Goal: Transaction & Acquisition: Purchase product/service

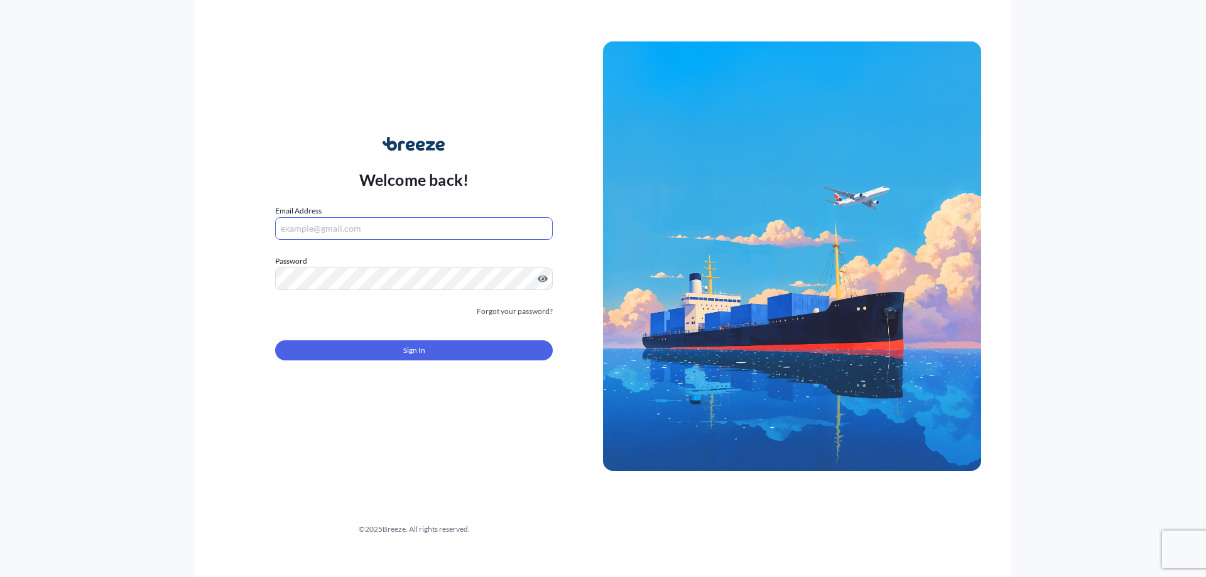
click at [367, 221] on input "Email Address" at bounding box center [414, 228] width 278 height 23
type input "[PERSON_NAME][EMAIL_ADDRESS][DOMAIN_NAME]"
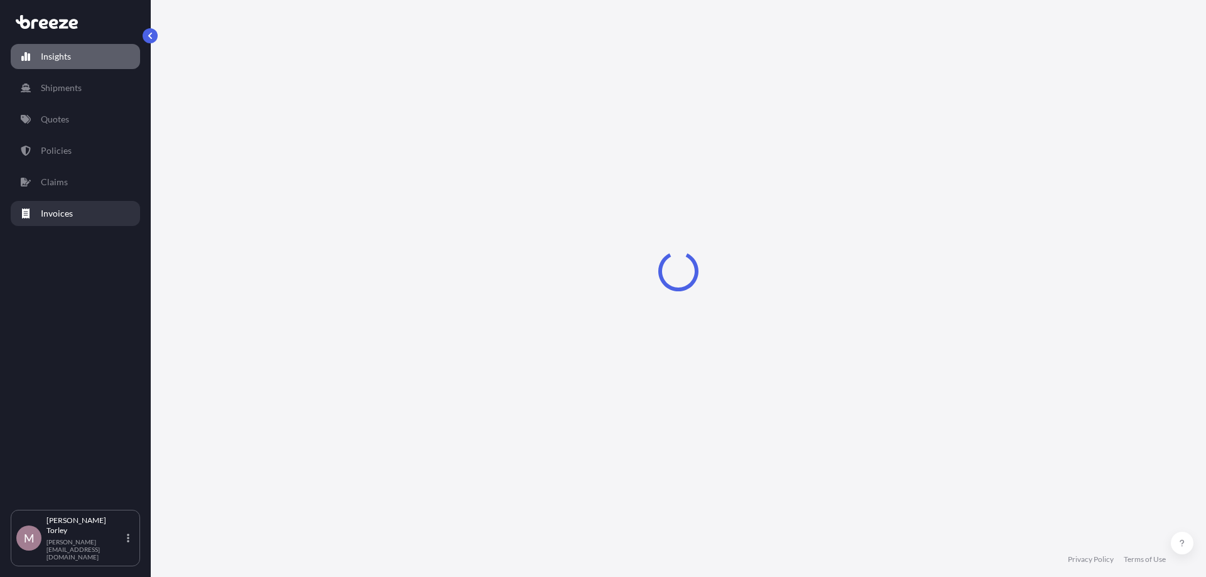
select select "2025"
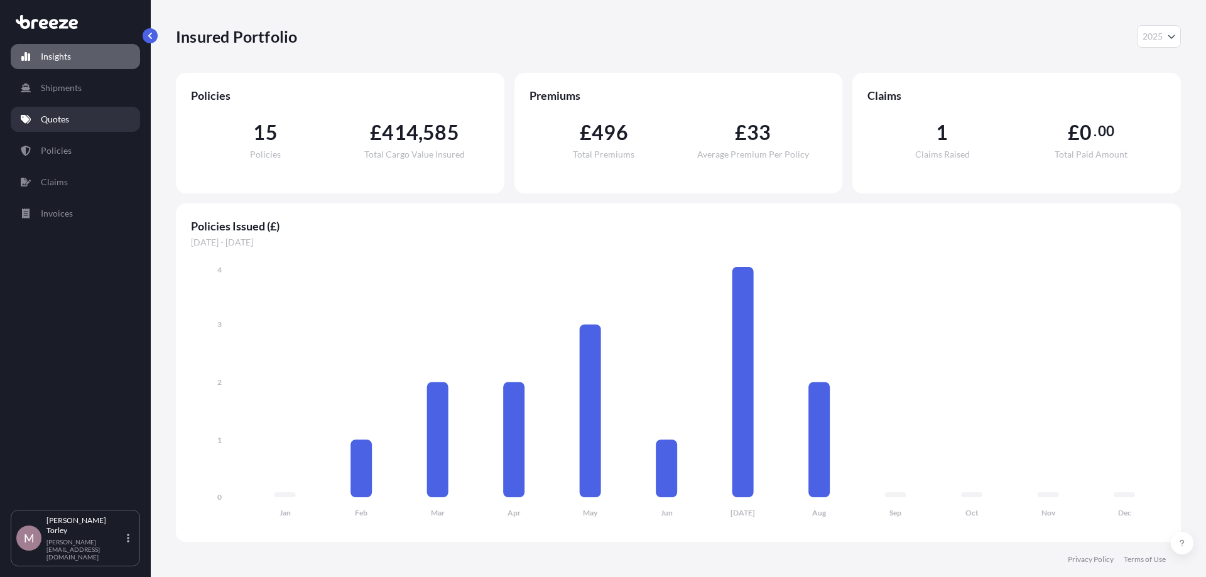
click at [76, 121] on link "Quotes" at bounding box center [75, 119] width 129 height 25
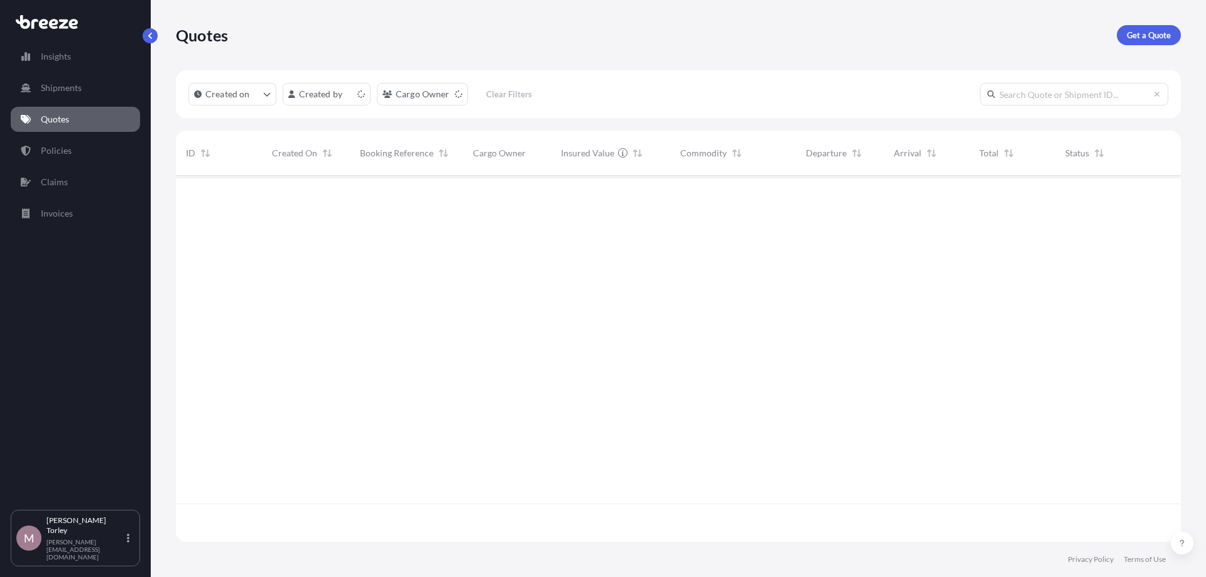
scroll to position [373, 1005]
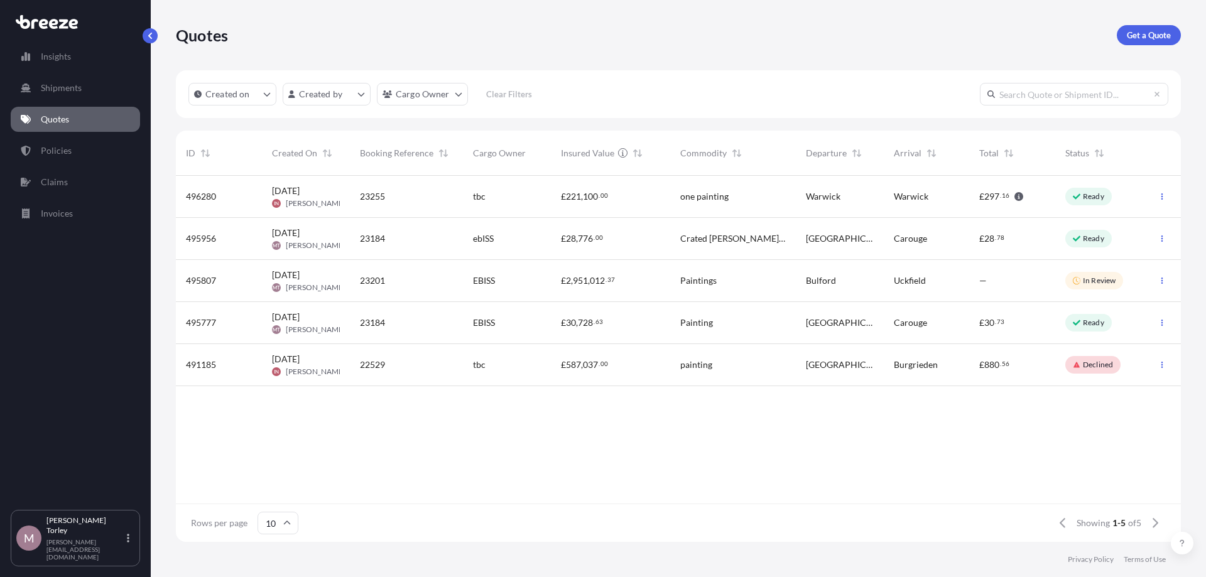
click at [1044, 97] on input "text" at bounding box center [1074, 94] width 189 height 23
paste input "23160"
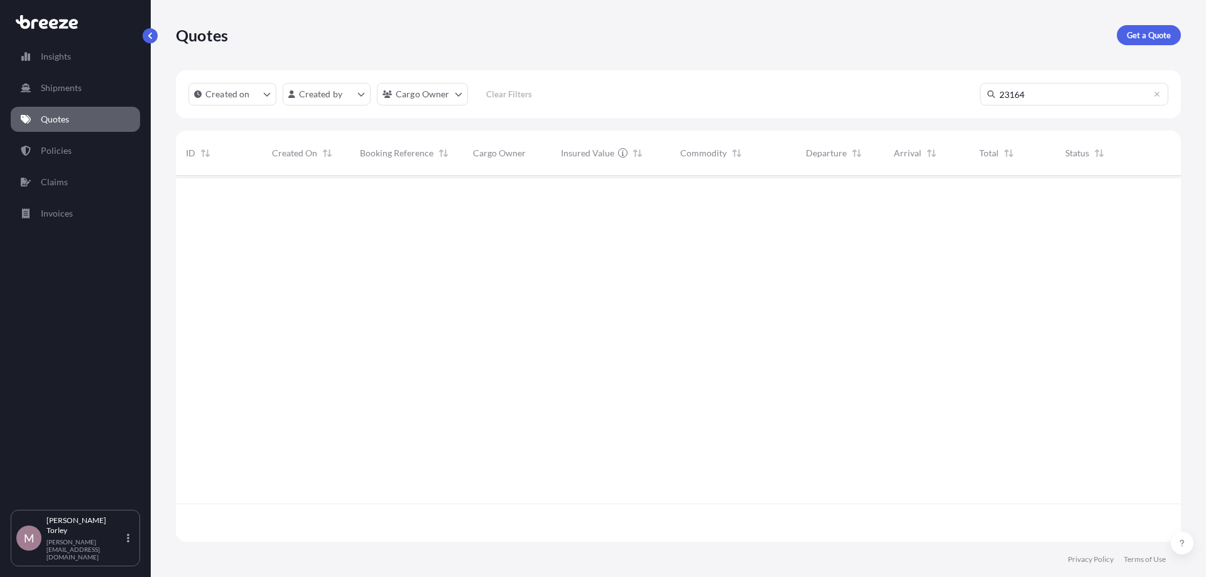
scroll to position [412, 1005]
type input "2"
click at [1148, 48] on div "Quotes Get a Quote" at bounding box center [678, 35] width 1005 height 70
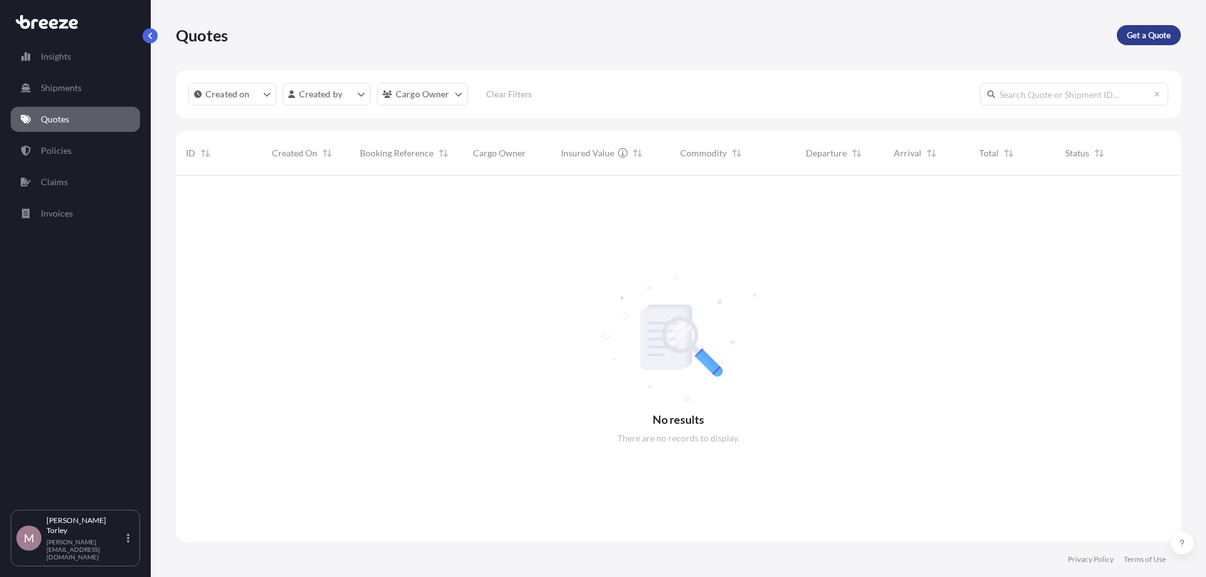
click at [1148, 37] on p "Get a Quote" at bounding box center [1149, 35] width 44 height 13
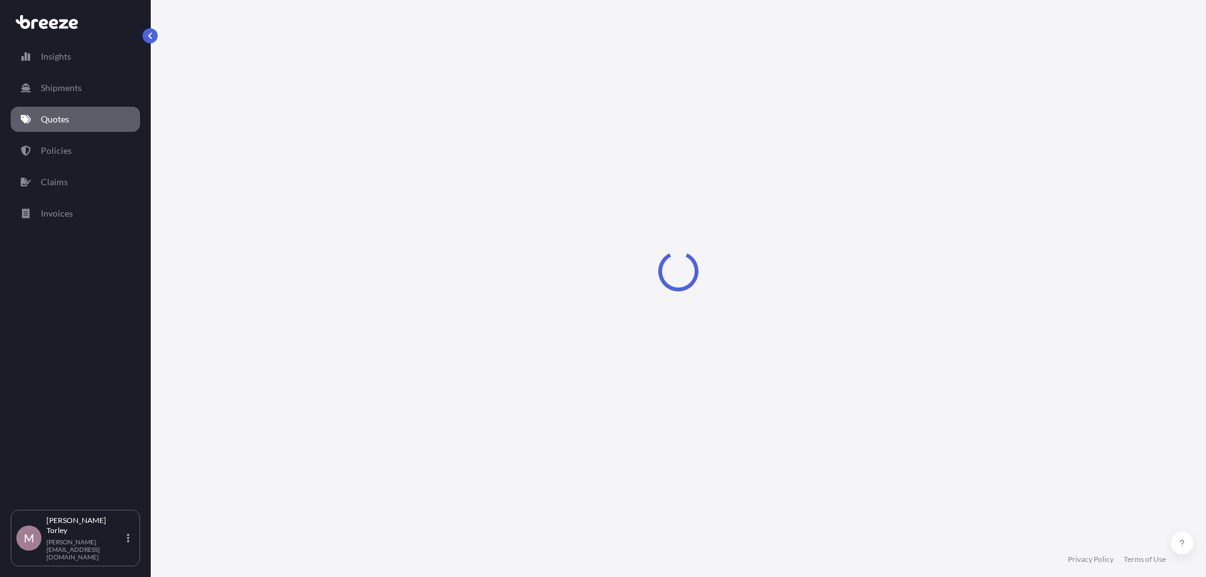
select select "Sea"
select select "1"
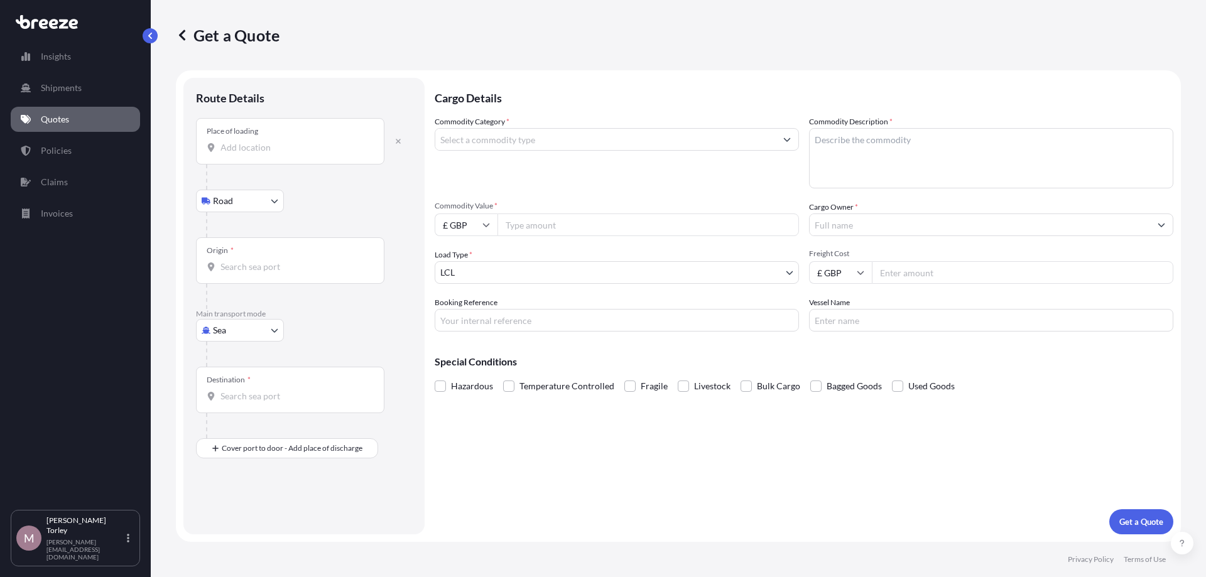
click at [245, 161] on div "Place of loading" at bounding box center [290, 141] width 189 height 47
click at [245, 154] on input "Place of loading" at bounding box center [295, 147] width 148 height 13
click at [229, 249] on div "Origin *" at bounding box center [220, 251] width 27 height 10
click at [229, 261] on input "Origin *" at bounding box center [295, 267] width 148 height 13
click at [251, 334] on body "0 options available. 0 options available. Insights Shipments Quotes Policies Cl…" at bounding box center [603, 288] width 1206 height 577
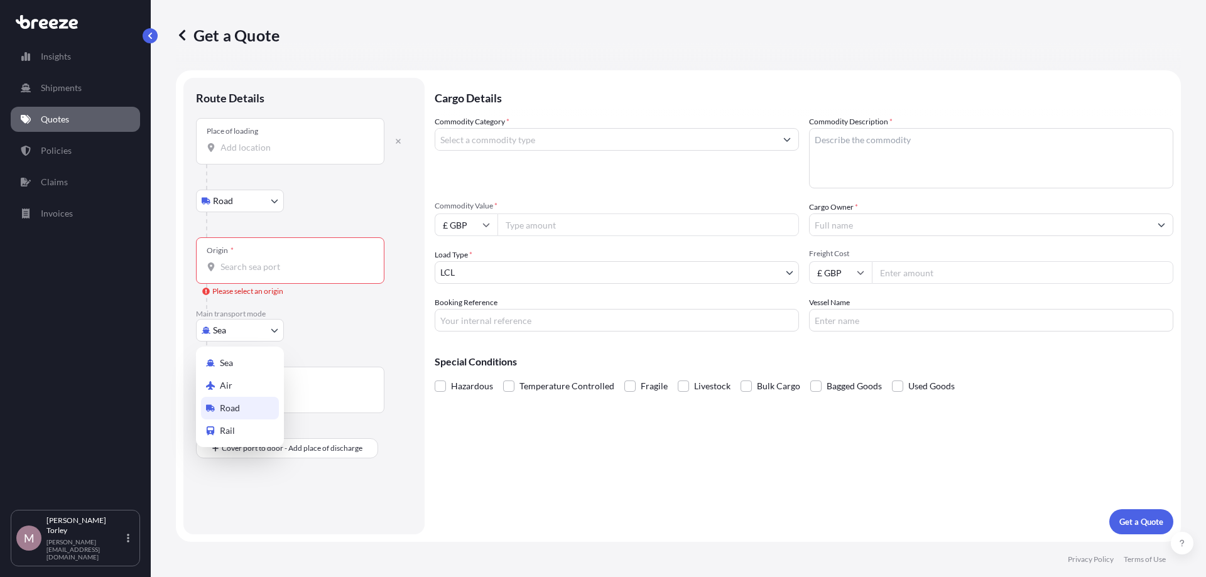
click at [236, 408] on span "Road" at bounding box center [230, 408] width 20 height 13
select select "Road"
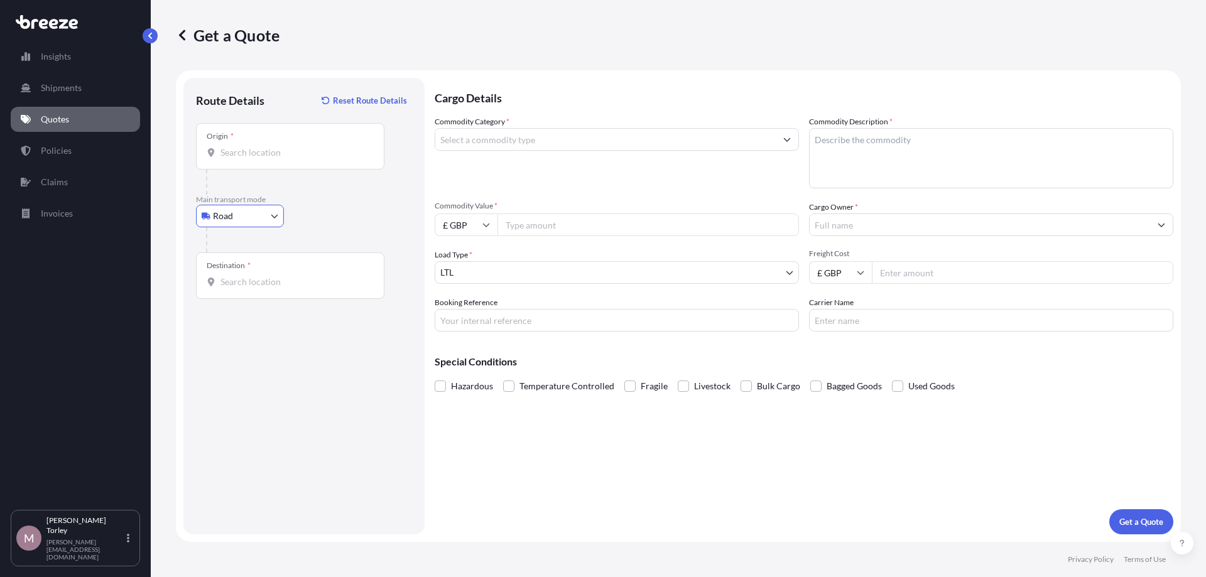
click at [231, 151] on input "Origin *" at bounding box center [295, 152] width 148 height 13
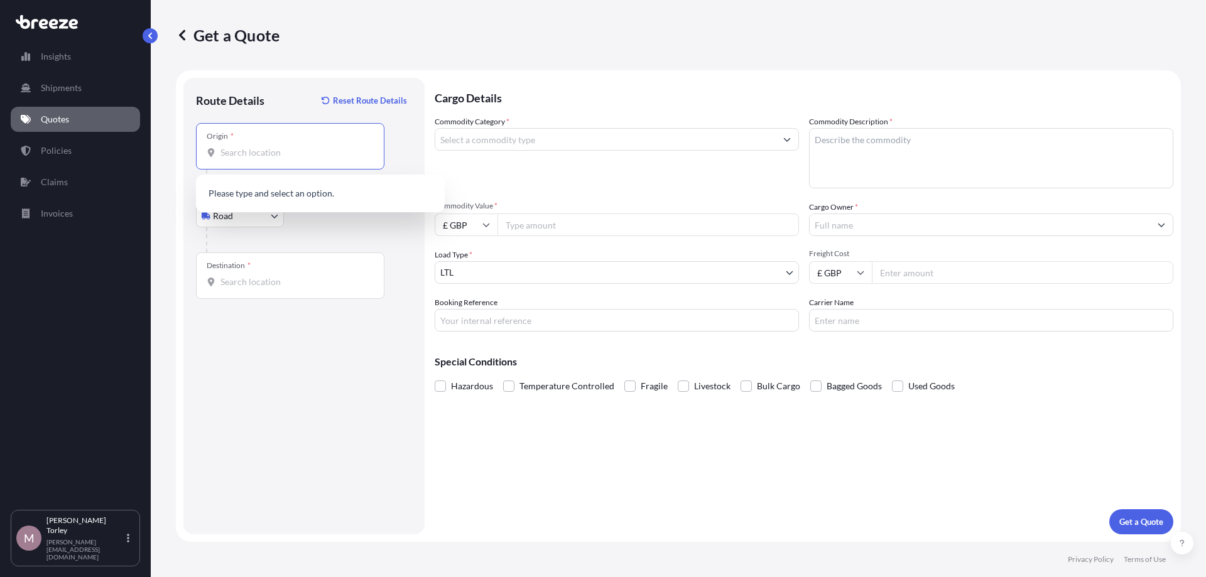
click at [253, 156] on input "Origin *" at bounding box center [295, 152] width 148 height 13
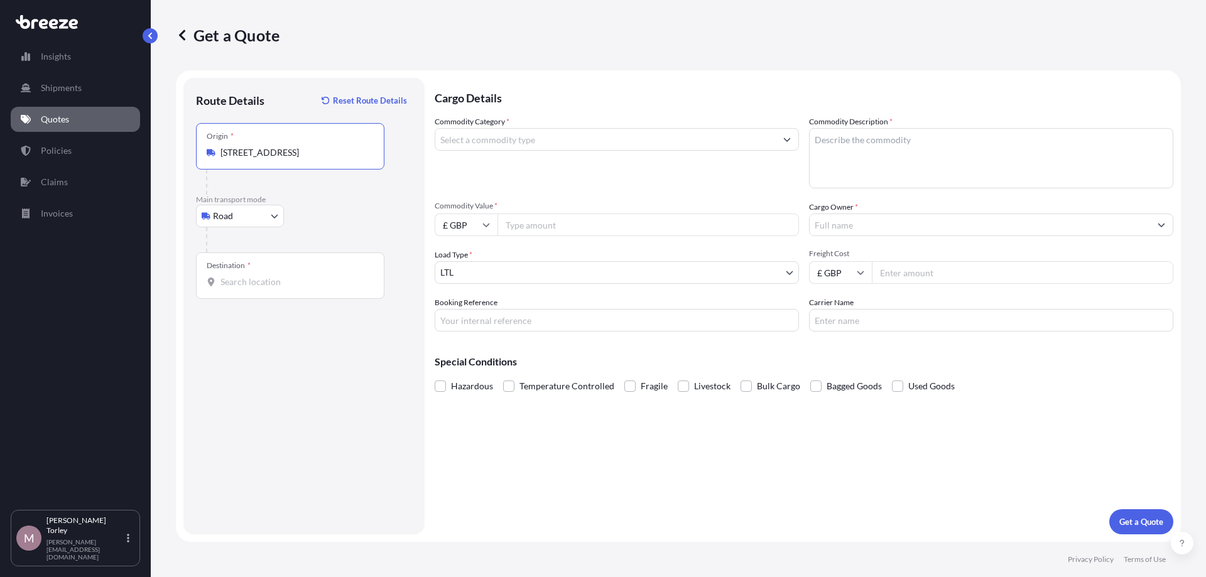
type input "[STREET_ADDRESS]"
click at [244, 280] on input "Destination *" at bounding box center [295, 282] width 148 height 13
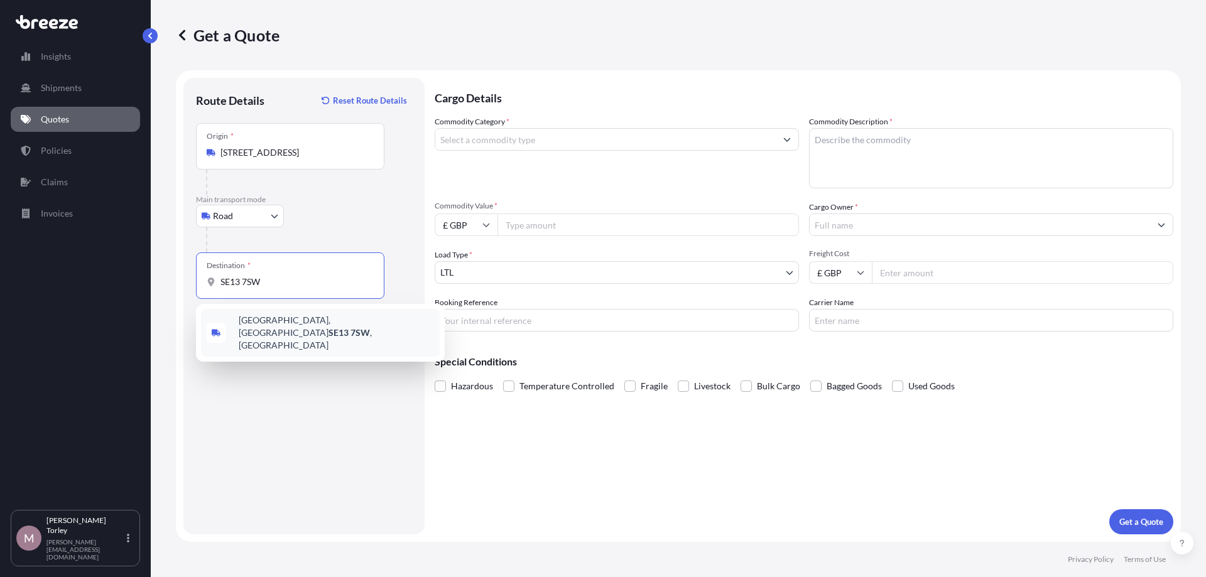
click at [301, 323] on span "[STREET_ADDRESS]" at bounding box center [337, 333] width 196 height 38
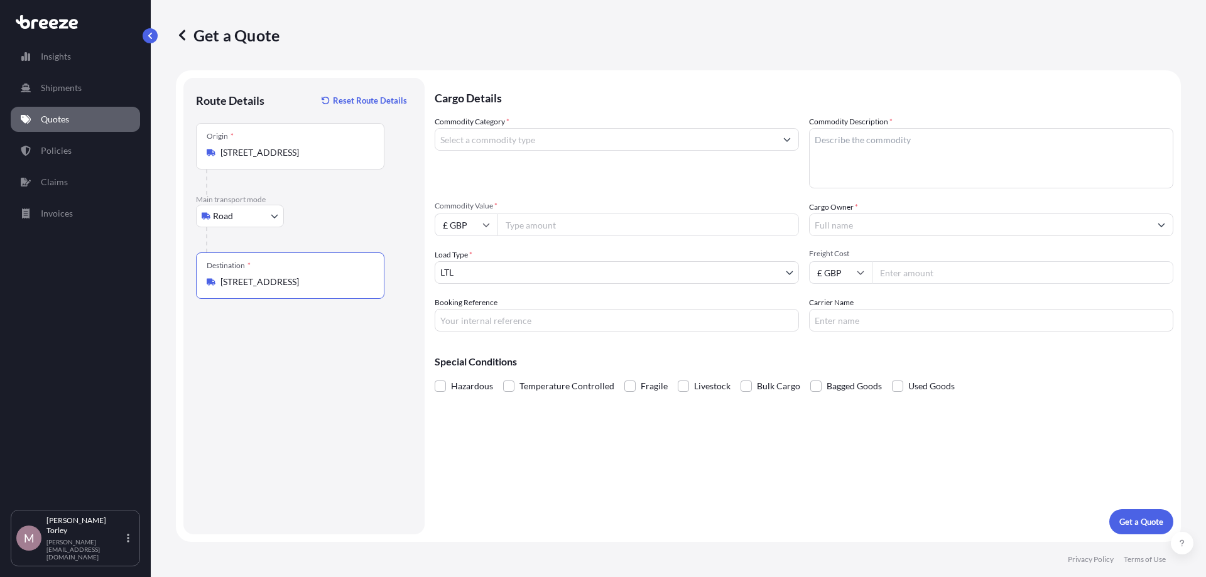
click at [282, 282] on input "[STREET_ADDRESS]" at bounding box center [295, 282] width 148 height 13
type input "[STREET_ADDRESS]"
drag, startPoint x: 376, startPoint y: 282, endPoint x: 190, endPoint y: 268, distance: 186.5
click at [190, 268] on div "Route Details Reset Route Details Place of loading Road Road Rail Origin * [GEO…" at bounding box center [303, 306] width 241 height 457
select select "Sea"
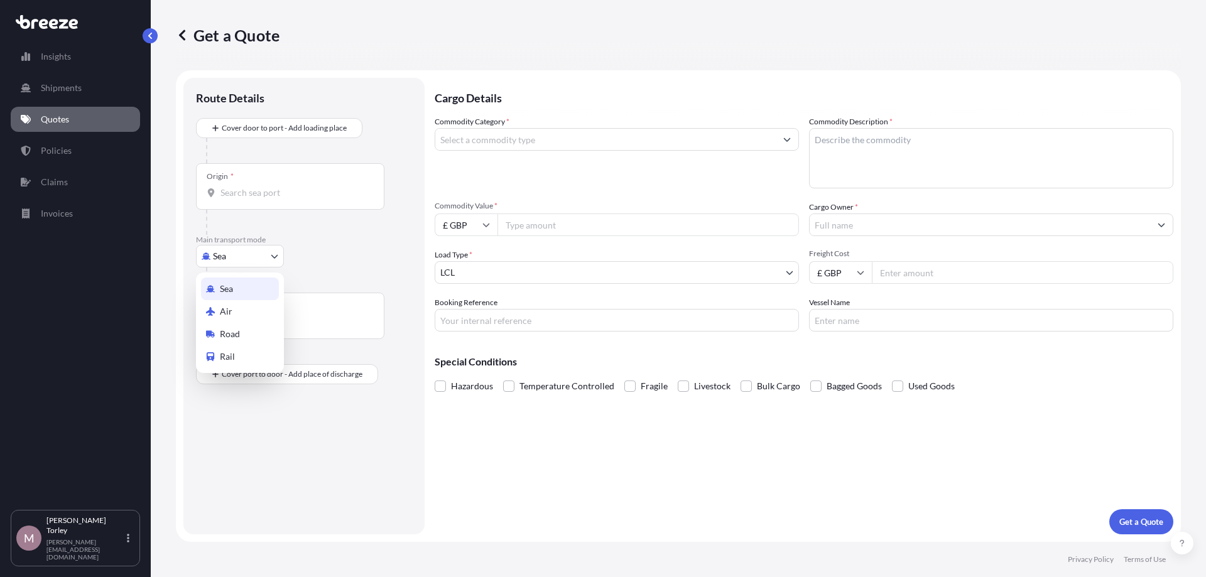
click at [253, 262] on body "Insights Shipments Quotes Policies Claims Invoices M [PERSON_NAME] [PERSON_NAME…" at bounding box center [603, 288] width 1206 height 577
click at [248, 331] on div "Road" at bounding box center [240, 334] width 78 height 23
select select "Road"
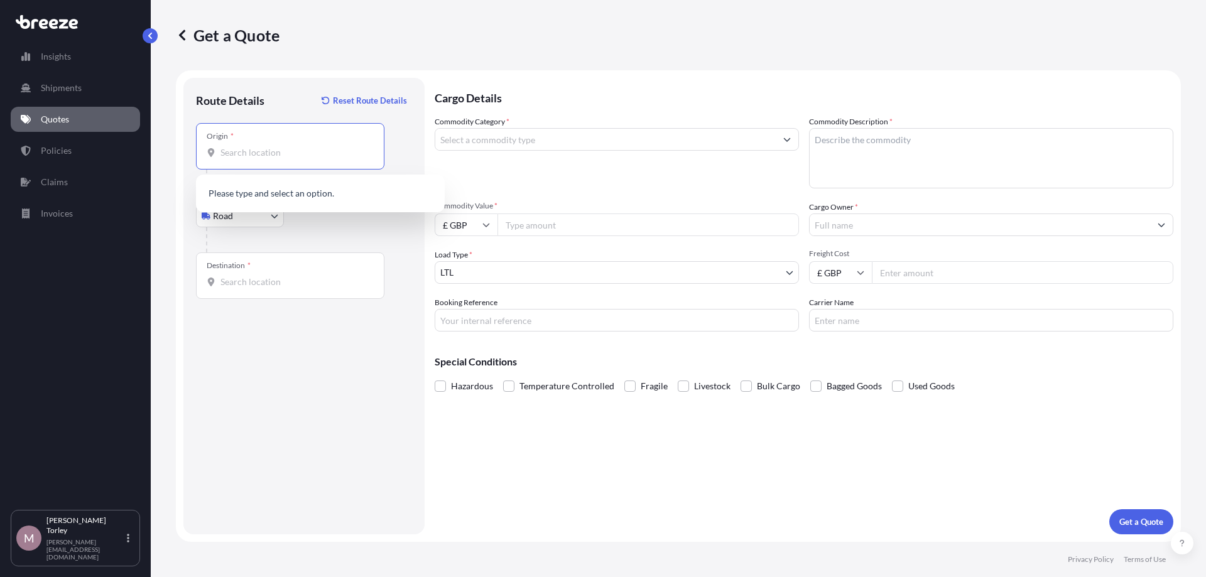
click at [290, 149] on input "Origin *" at bounding box center [295, 152] width 148 height 13
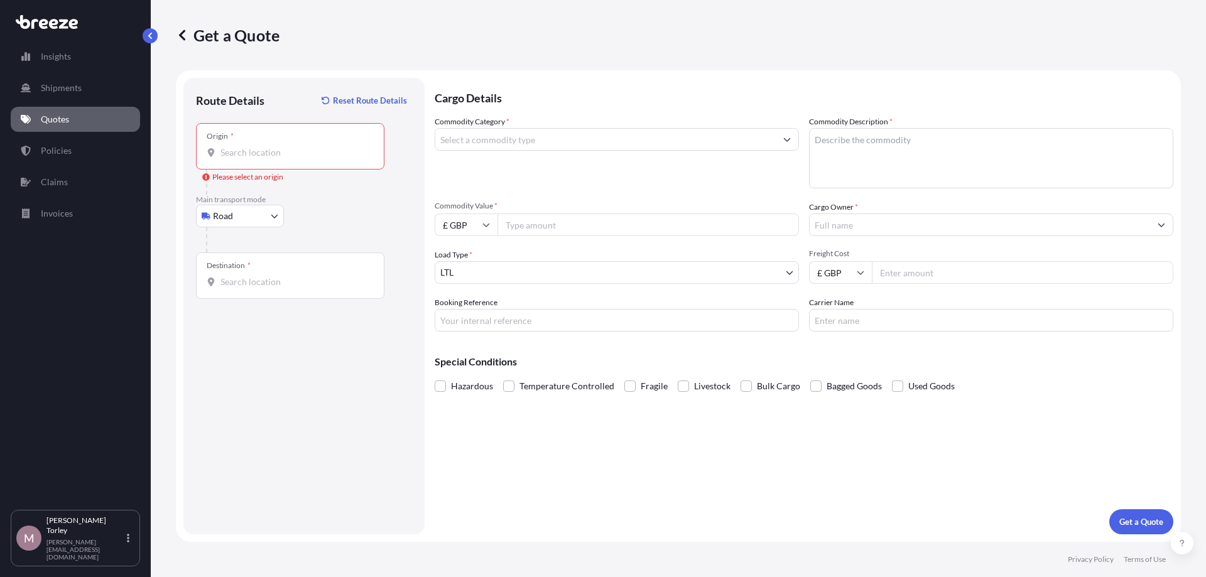
click at [246, 150] on div "Origin *" at bounding box center [290, 146] width 189 height 47
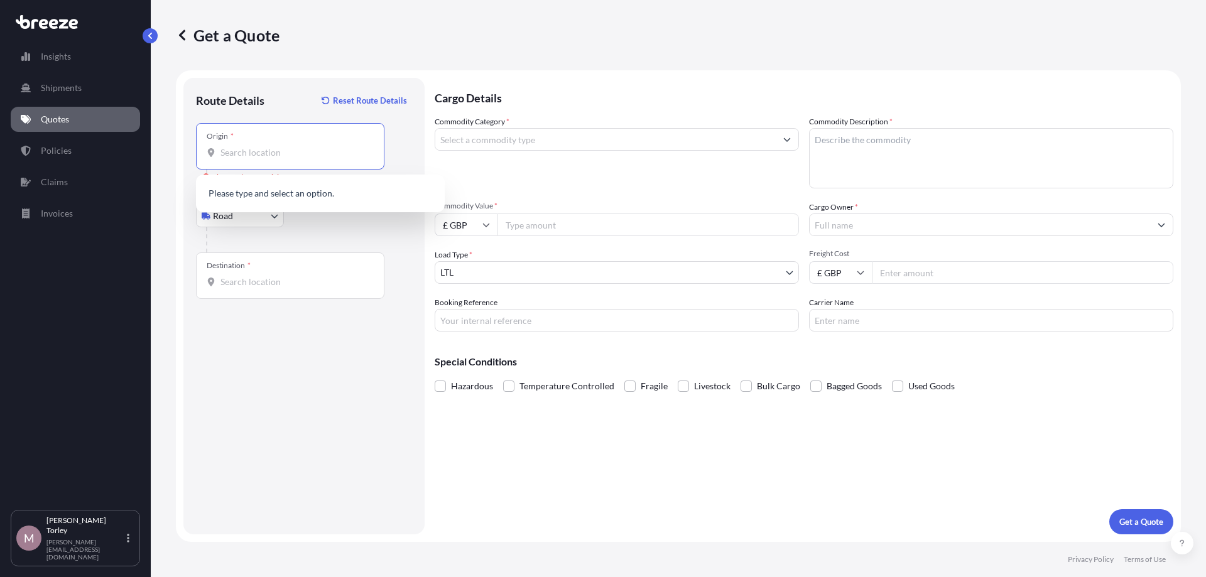
click at [246, 151] on input "Origin * Please select an origin" at bounding box center [295, 152] width 148 height 13
paste input "SE20 7BE"
click at [277, 197] on span "[STREET_ADDRESS]" at bounding box center [278, 195] width 79 height 13
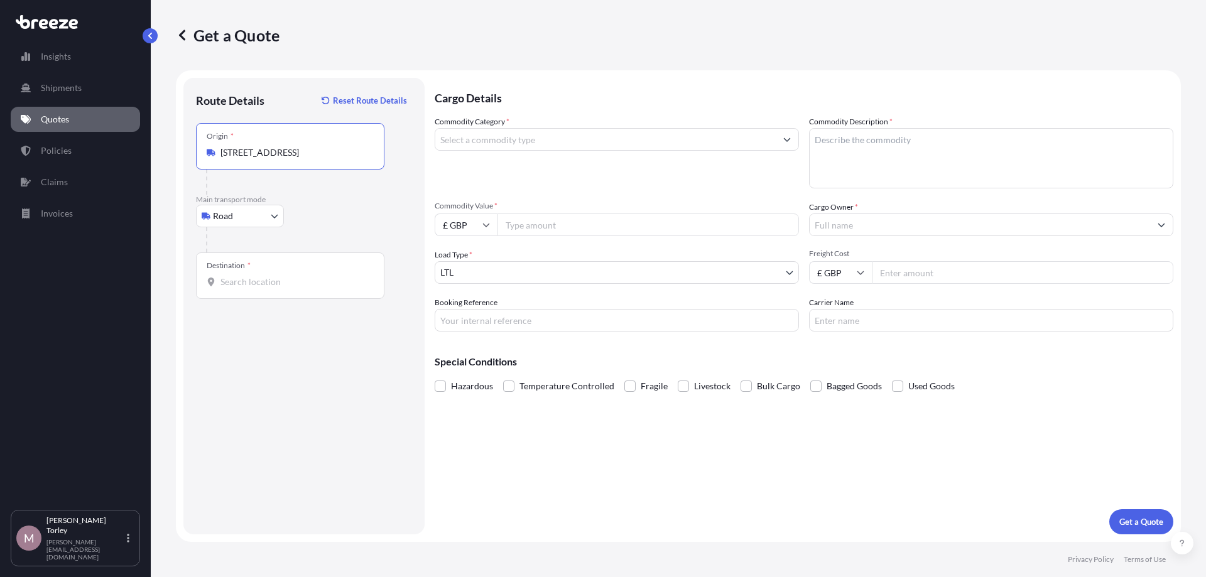
type input "[STREET_ADDRESS]"
click at [256, 270] on div "Destination *" at bounding box center [290, 276] width 189 height 47
click at [256, 276] on input "Destination *" at bounding box center [295, 282] width 148 height 13
click at [276, 285] on input "SE1 3Q" at bounding box center [295, 282] width 148 height 13
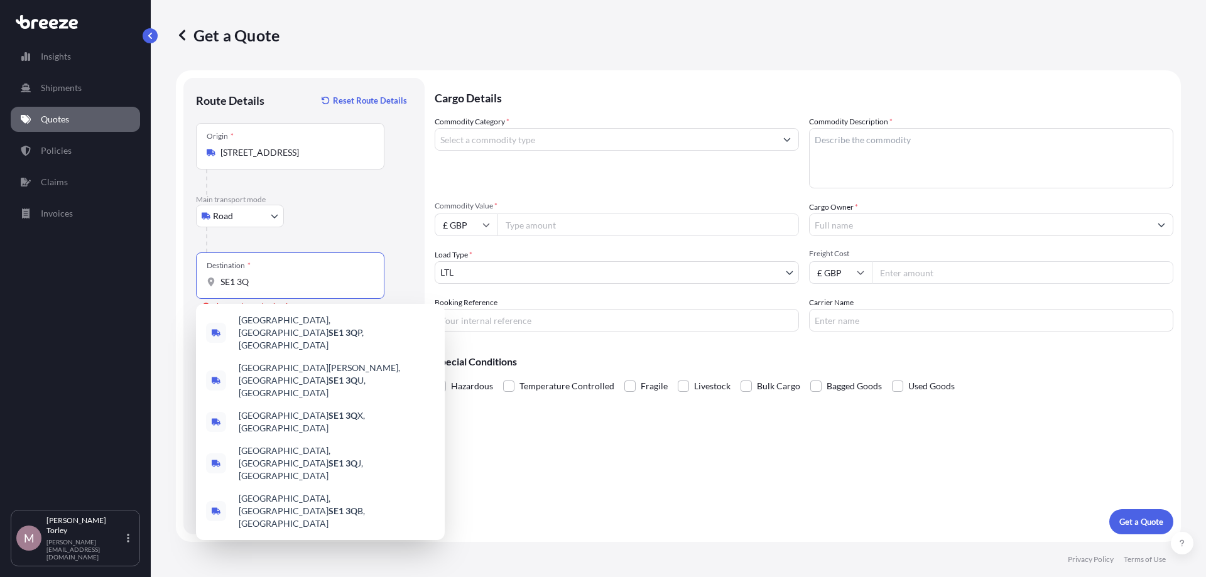
drag, startPoint x: 278, startPoint y: 285, endPoint x: 167, endPoint y: 282, distance: 110.6
click at [221, 282] on input "SE1 3Q" at bounding box center [295, 282] width 148 height 13
paste input "[STREET_ADDRESS]"
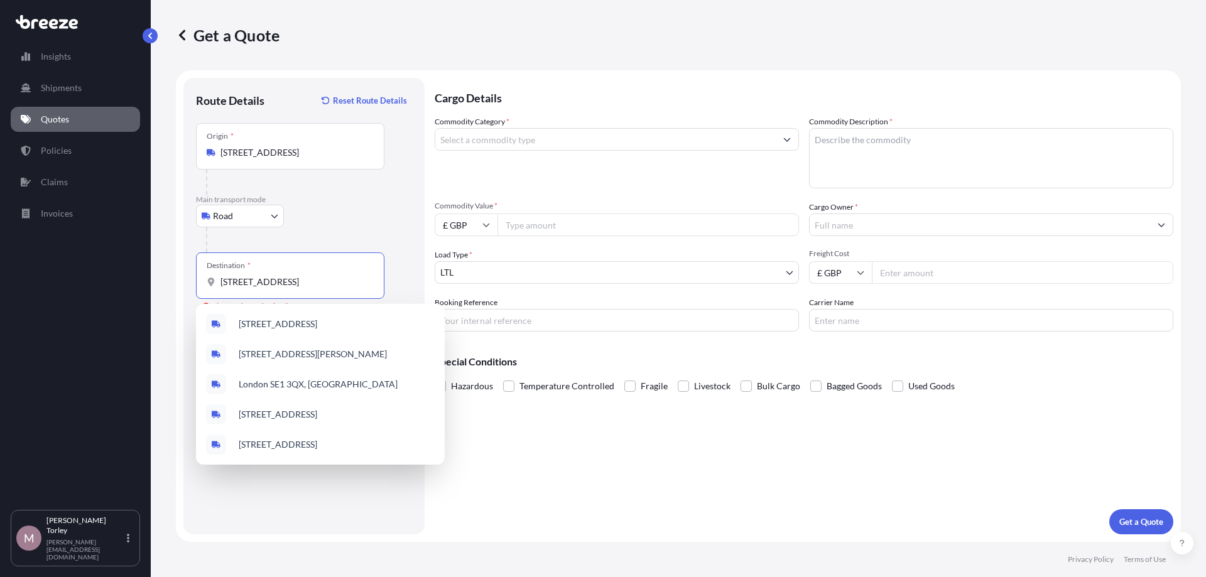
scroll to position [0, 4]
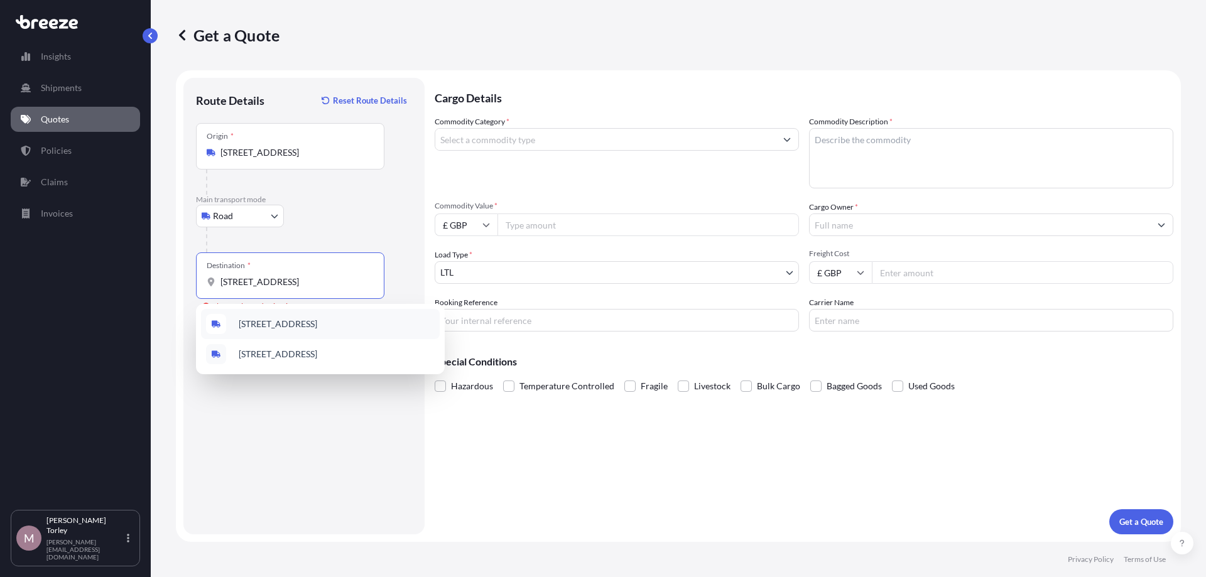
click at [317, 324] on span "[STREET_ADDRESS]" at bounding box center [278, 324] width 79 height 13
type input "[STREET_ADDRESS]"
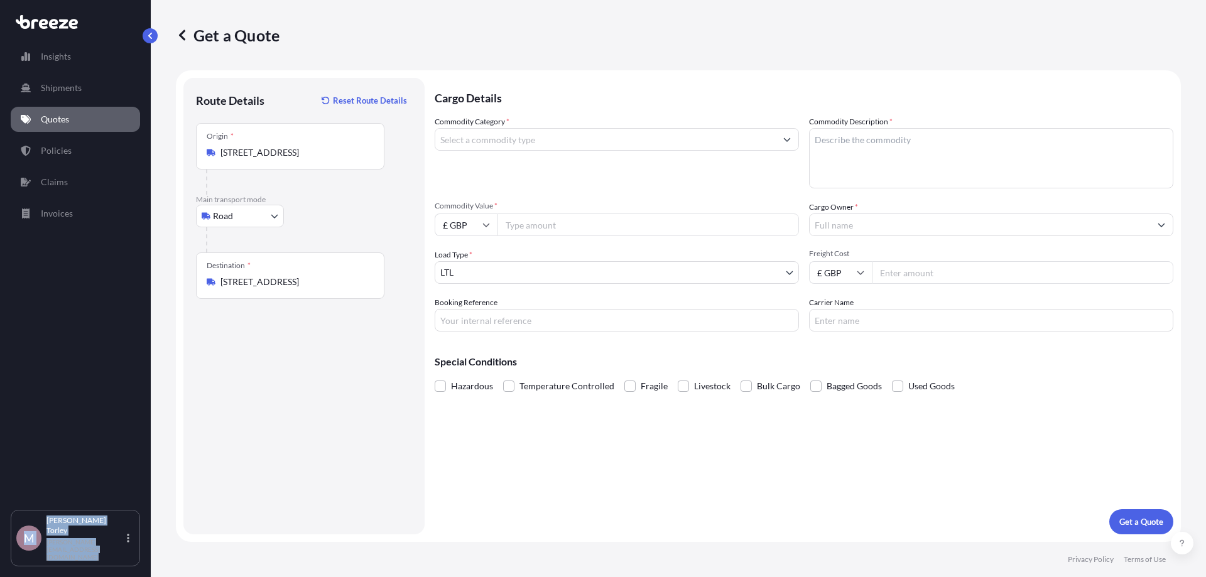
drag, startPoint x: 241, startPoint y: 288, endPoint x: 146, endPoint y: 282, distance: 95.1
click at [151, 282] on div "Get a Quote Route Details Reset Route Details Place of loading Road Road Rail O…" at bounding box center [679, 271] width 1056 height 542
click at [231, 288] on div "Destination * [STREET_ADDRESS]" at bounding box center [290, 276] width 189 height 47
click at [231, 288] on input "[STREET_ADDRESS]" at bounding box center [295, 282] width 148 height 13
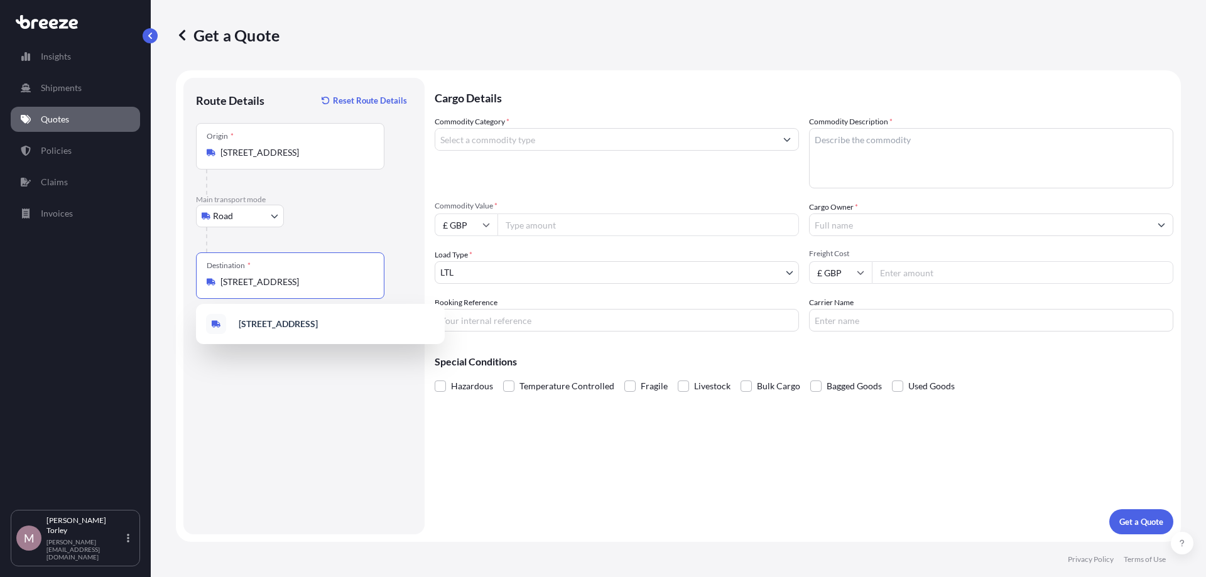
scroll to position [0, 17]
click at [246, 287] on input "[STREET_ADDRESS]" at bounding box center [295, 282] width 148 height 13
drag, startPoint x: 188, startPoint y: 280, endPoint x: 181, endPoint y: 278, distance: 7.2
click at [221, 278] on input "[STREET_ADDRESS]" at bounding box center [295, 282] width 148 height 13
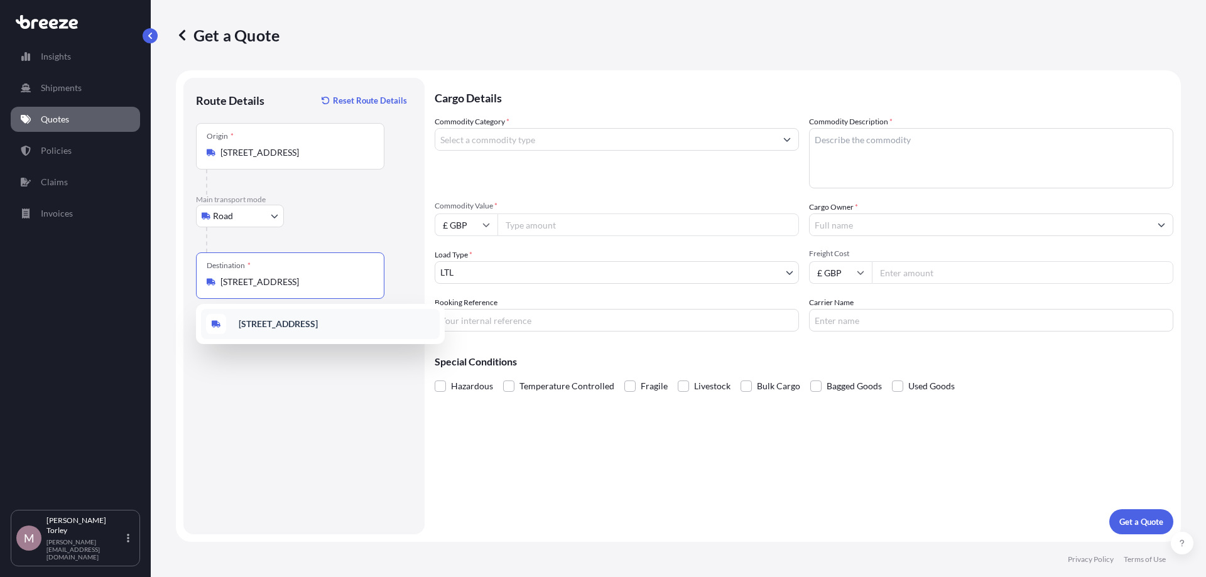
click at [512, 136] on input "Commodity Category *" at bounding box center [605, 139] width 341 height 23
type input "a"
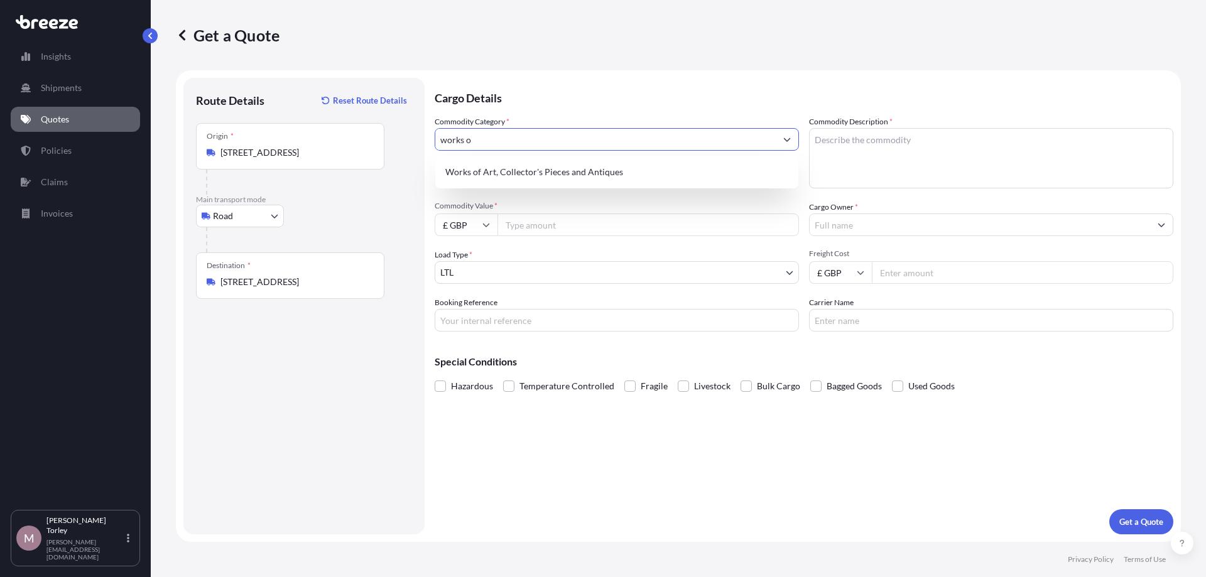
click at [561, 163] on div "Works of Art, Collector's Pieces and Antiques" at bounding box center [616, 172] width 353 height 23
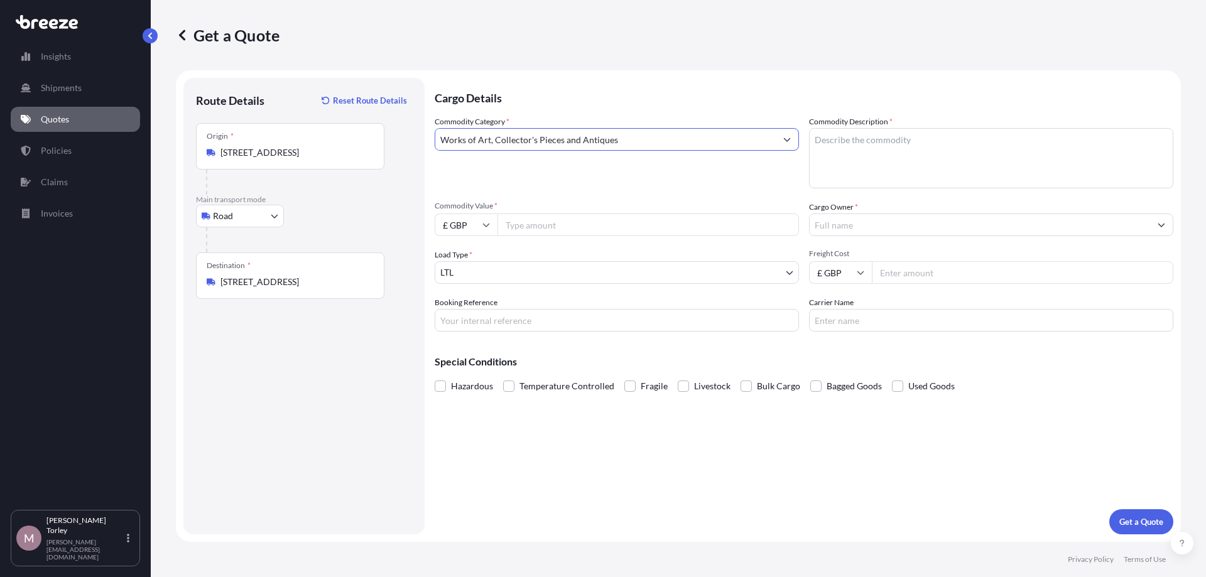
type input "Works of Art, Collector's Pieces and Antiques"
click at [926, 183] on textarea "Commodity Description *" at bounding box center [991, 158] width 364 height 60
click at [874, 165] on textarea "Commodity Description *" at bounding box center [991, 158] width 364 height 60
click at [846, 136] on textarea "Various artworks" at bounding box center [991, 158] width 364 height 60
type textarea "Various flat artworks"
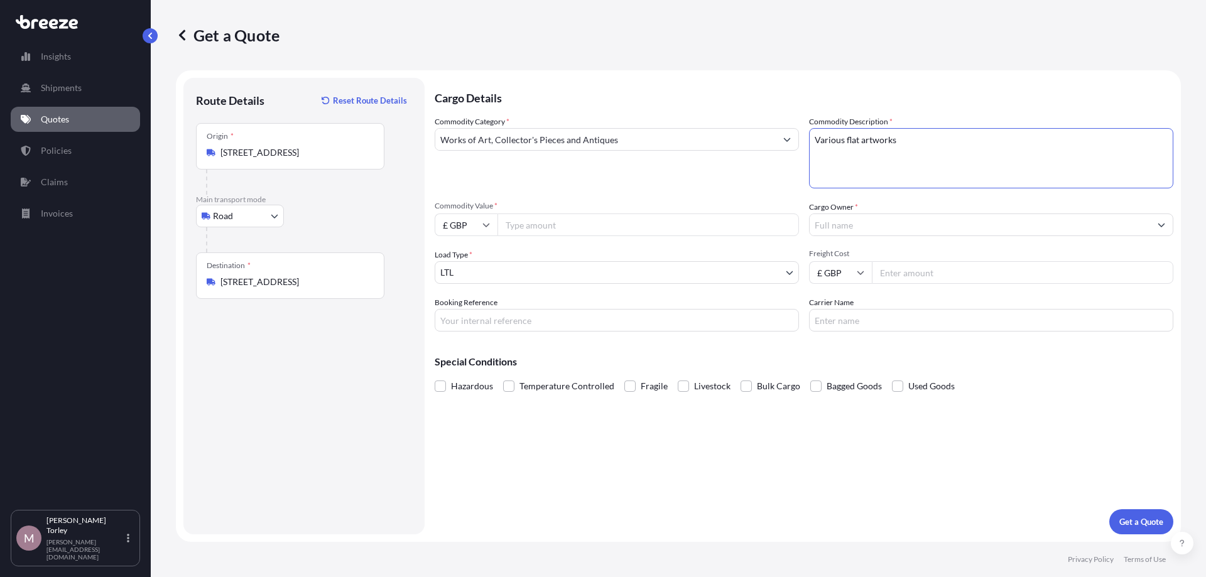
click at [603, 223] on input "Commodity Value *" at bounding box center [649, 225] width 302 height 23
click at [546, 222] on input "Commodity Value *" at bounding box center [649, 225] width 302 height 23
type input "80867"
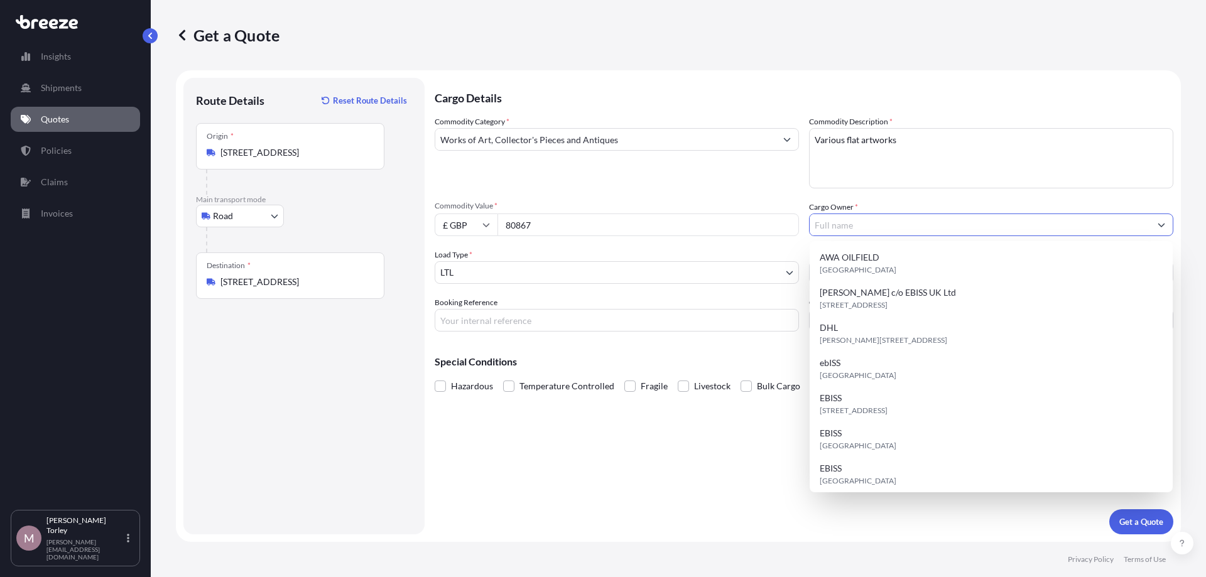
click at [867, 221] on input "Cargo Owner *" at bounding box center [980, 225] width 341 height 23
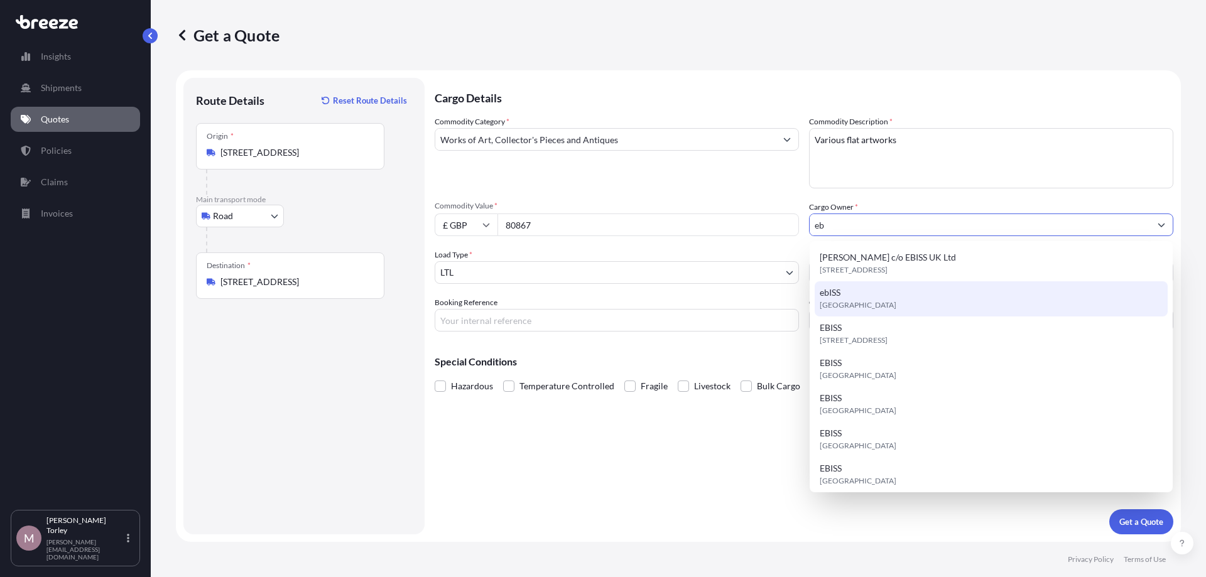
type input "e"
type input "EBISS"
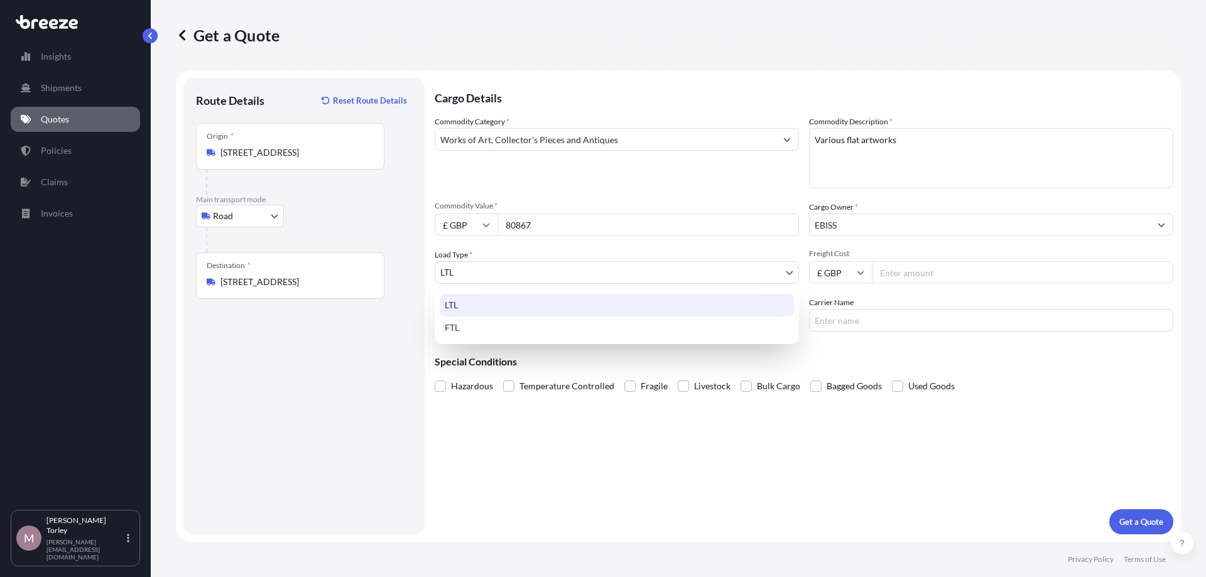
click at [785, 273] on body "15 options available. 14 options available. 13 options available. 15 options av…" at bounding box center [603, 288] width 1206 height 577
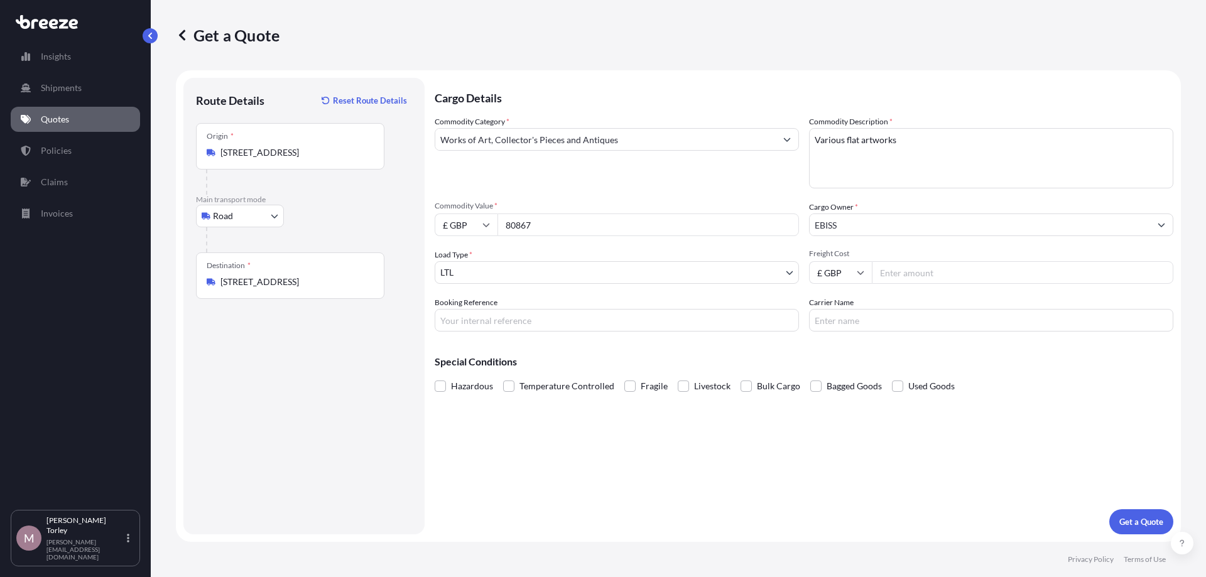
click at [898, 272] on input "Freight Cost" at bounding box center [1023, 272] width 302 height 23
type input "545.28"
click at [478, 323] on input "Booking Reference" at bounding box center [617, 320] width 364 height 23
type input "[PHONE_NUMBER] MT"
click at [819, 140] on textarea "Various flat artworks" at bounding box center [991, 158] width 364 height 60
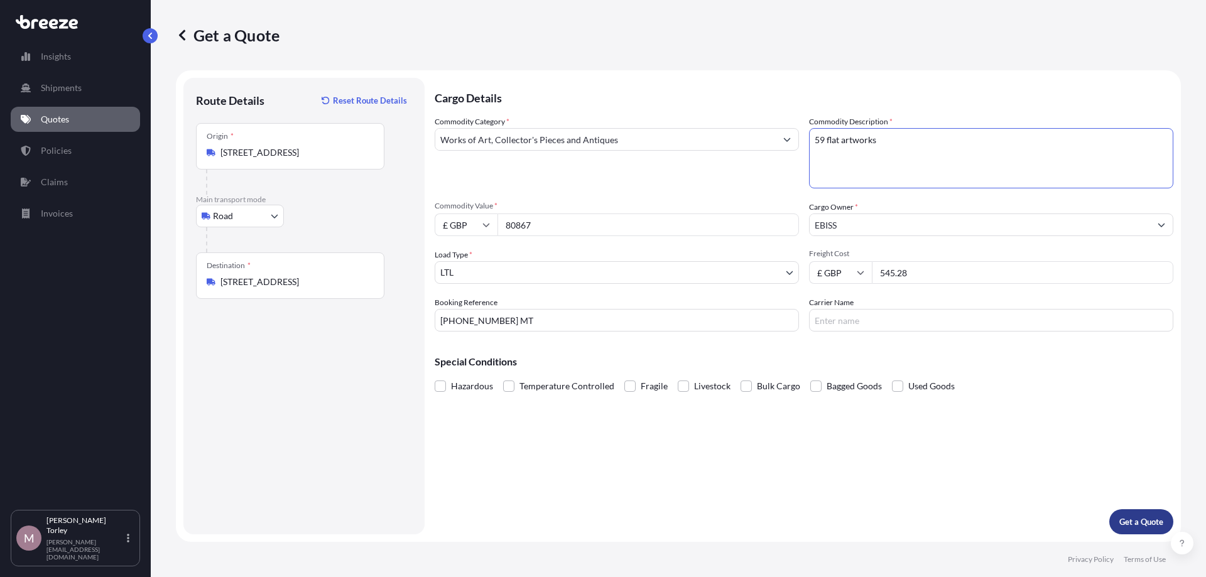
type textarea "59 flat artworks"
click at [1142, 525] on p "Get a Quote" at bounding box center [1142, 522] width 44 height 13
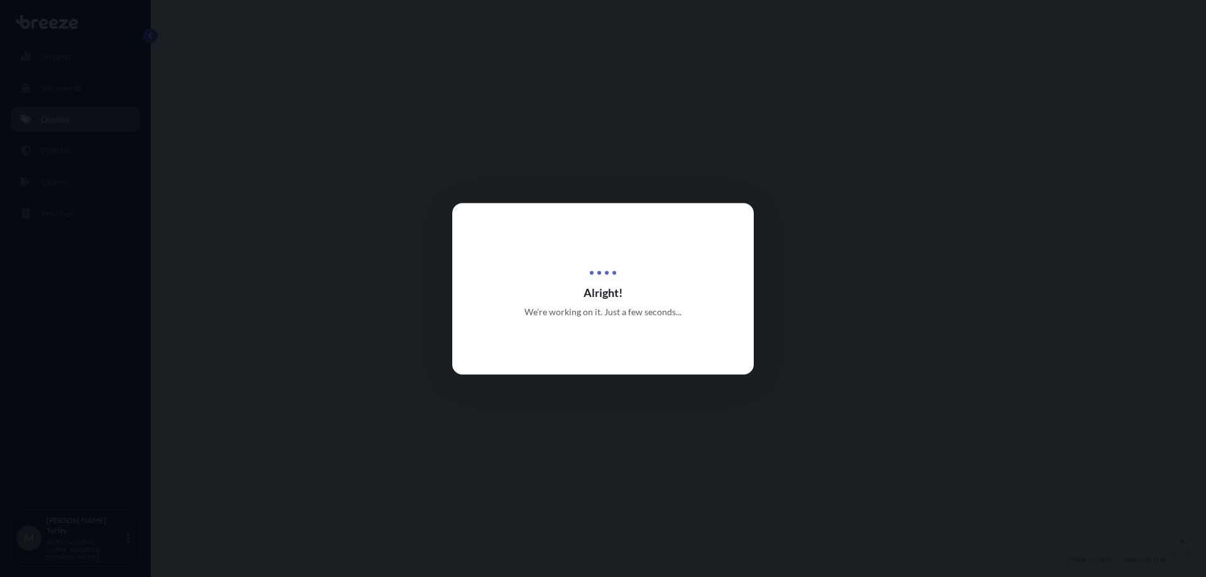
select select "Road"
select select "1"
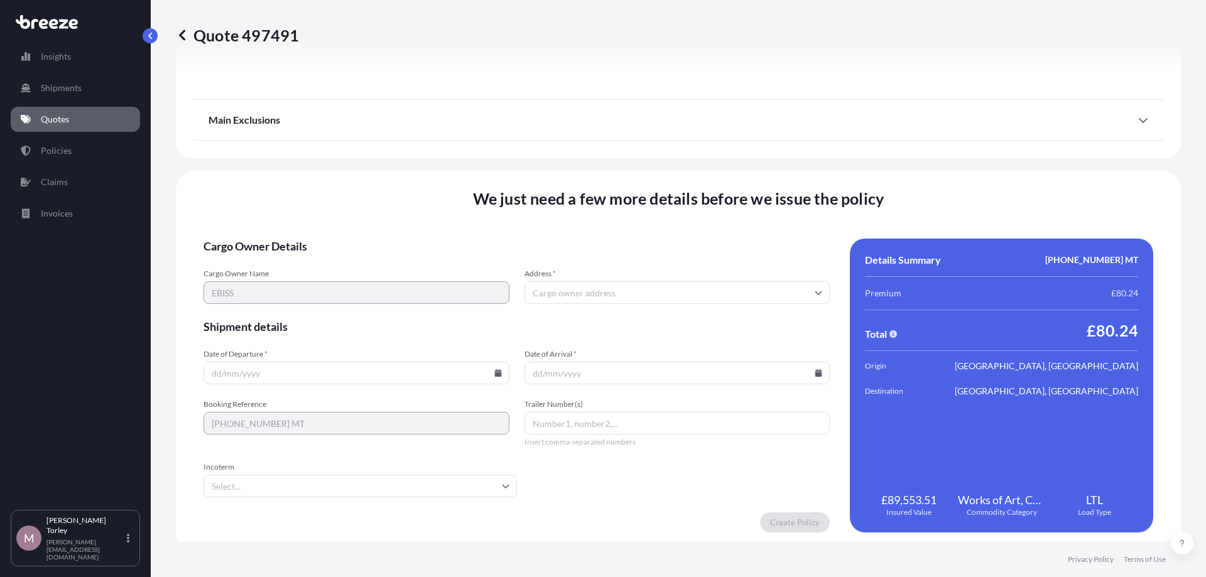
scroll to position [1417, 0]
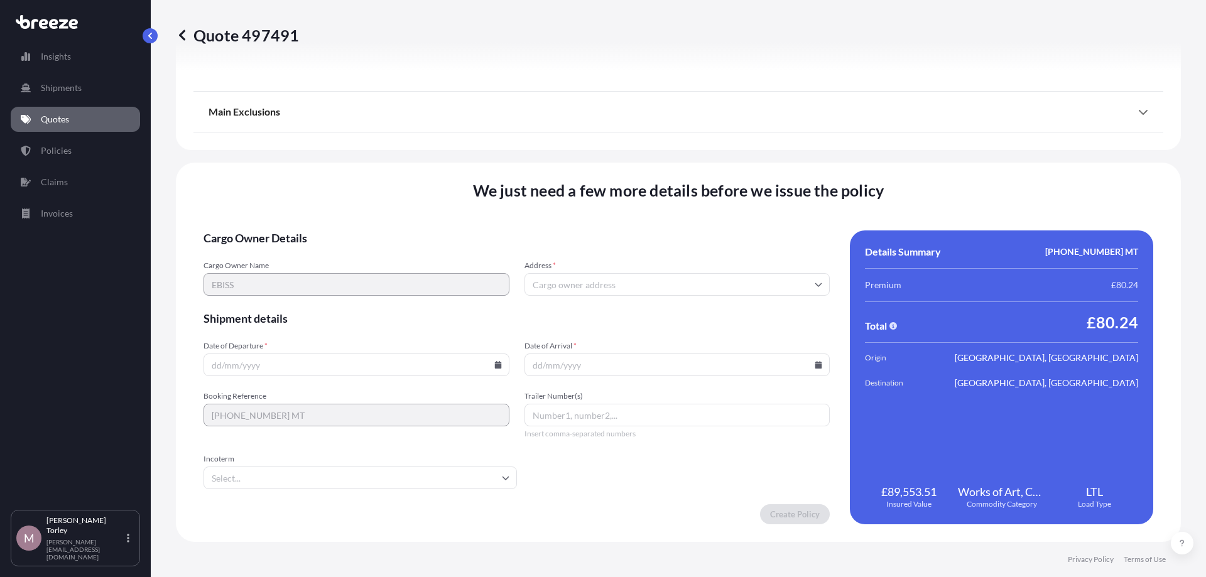
click at [282, 360] on input "Date of Departure *" at bounding box center [357, 365] width 306 height 23
click at [497, 369] on input "Date of Departure *" at bounding box center [357, 365] width 306 height 23
click at [494, 364] on input "Date of Departure *" at bounding box center [357, 365] width 306 height 23
click at [498, 364] on icon at bounding box center [498, 365] width 7 height 8
click at [436, 145] on button at bounding box center [442, 153] width 20 height 20
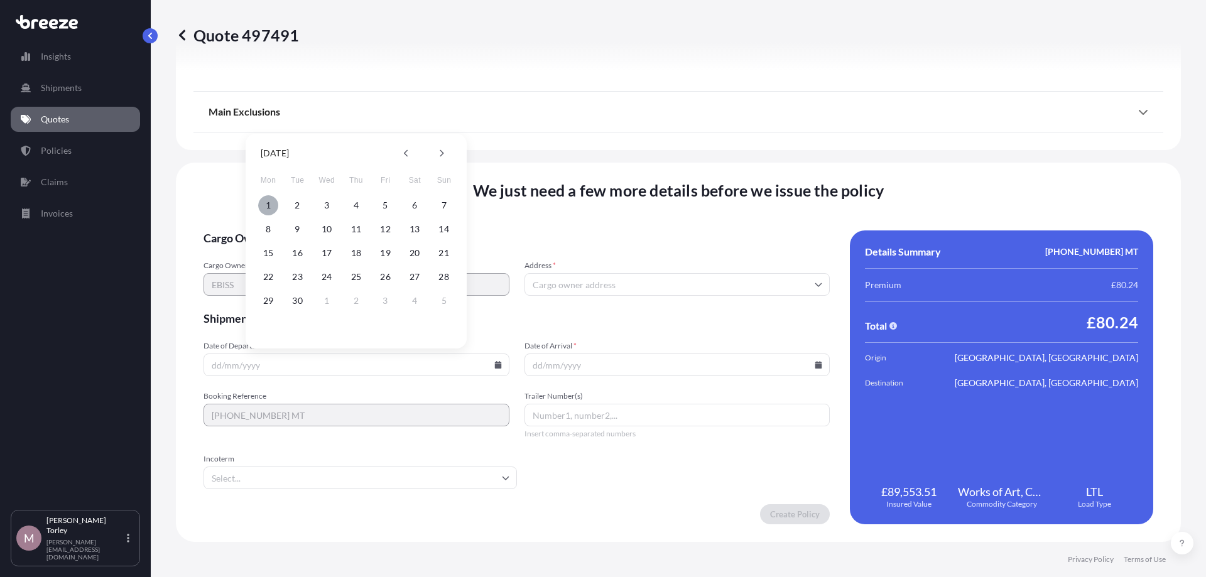
click at [273, 204] on button "1" at bounding box center [268, 205] width 20 height 20
type input "[DATE]"
click at [611, 369] on input "Date of Arrival *" at bounding box center [678, 365] width 306 height 23
click at [826, 361] on input "Date of Arrival *" at bounding box center [678, 365] width 306 height 23
click at [823, 364] on input "Date of Arrival *" at bounding box center [678, 365] width 306 height 23
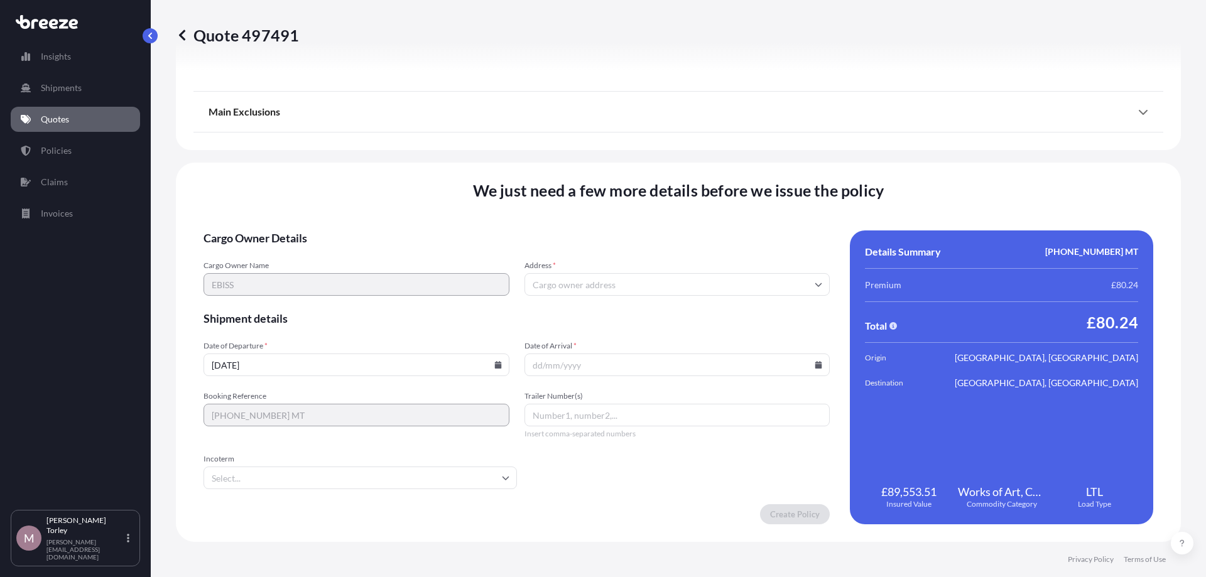
click at [816, 366] on icon at bounding box center [819, 365] width 8 height 8
click at [762, 160] on button at bounding box center [763, 153] width 20 height 20
click at [619, 301] on button "30" at bounding box center [619, 301] width 20 height 20
type input "[DATE]"
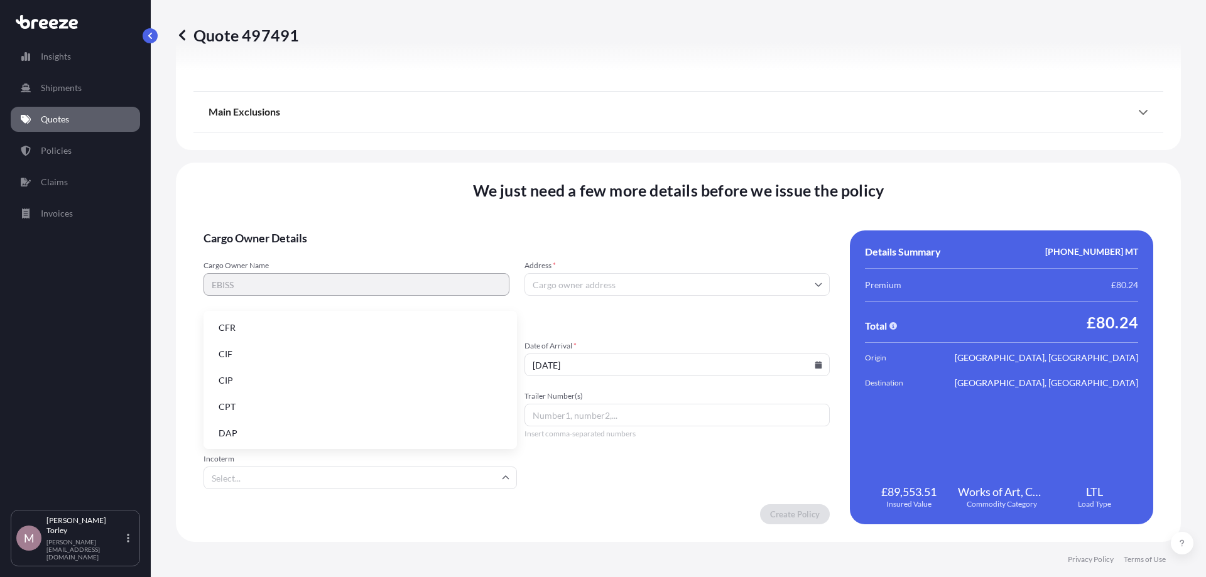
click at [456, 487] on input "Incoterm" at bounding box center [361, 478] width 314 height 23
click at [592, 485] on form "Cargo Owner Details Cargo Owner Name EBISS Address * Shipment details Date of D…" at bounding box center [517, 378] width 626 height 294
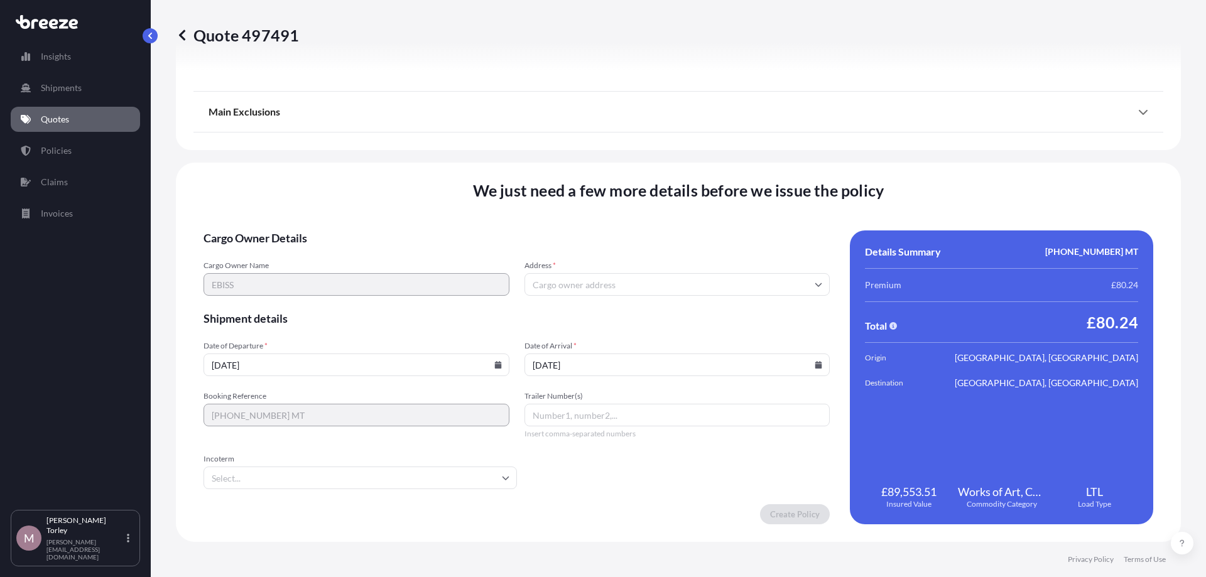
click at [447, 479] on input "Incoterm" at bounding box center [361, 478] width 314 height 23
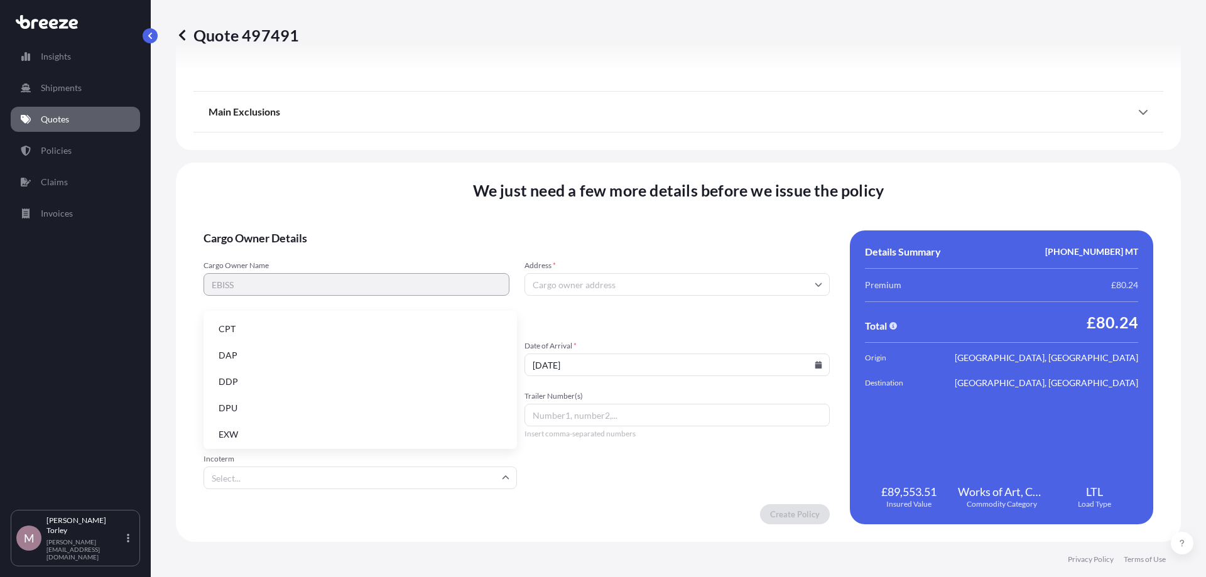
scroll to position [0, 0]
click at [321, 427] on li "DAP" at bounding box center [361, 434] width 304 height 24
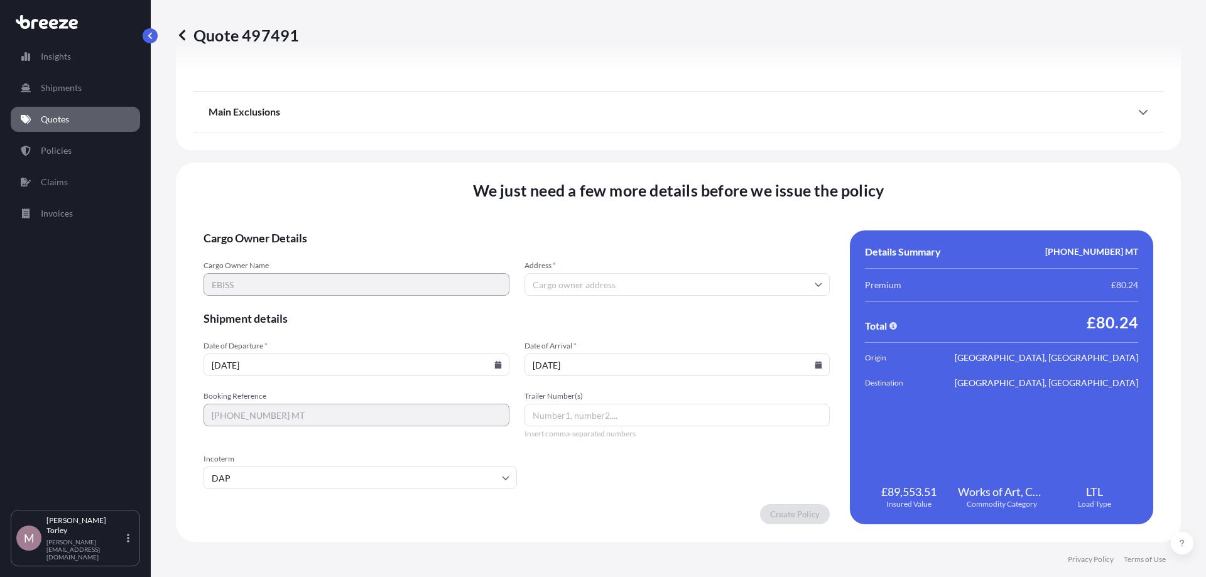
click at [491, 478] on input "DAP" at bounding box center [361, 478] width 314 height 23
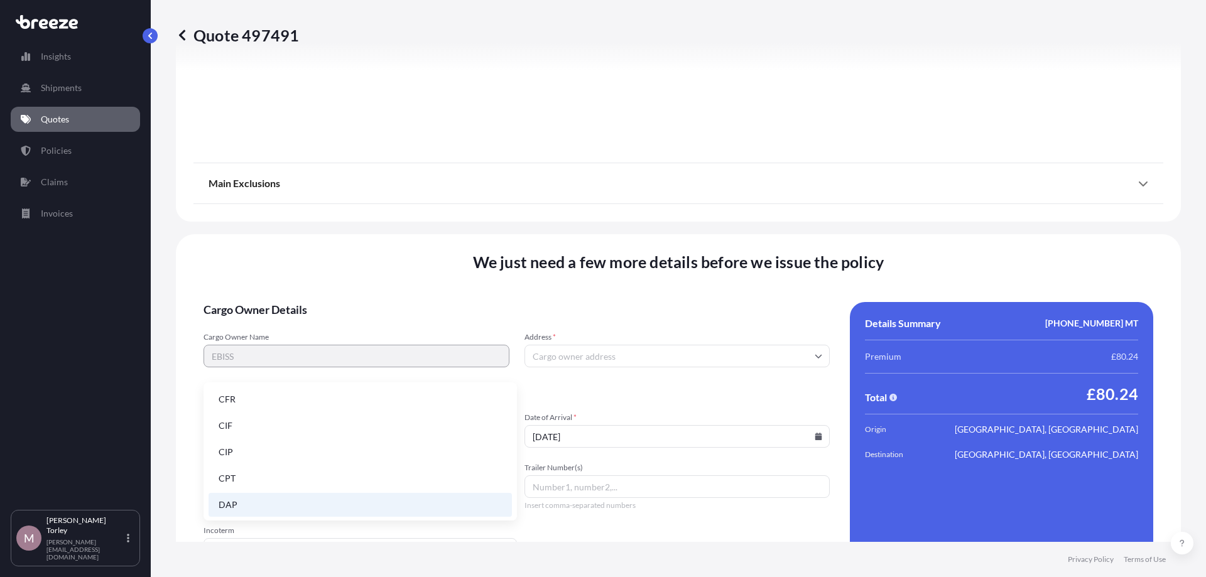
click at [601, 280] on div "We just need a few more details before we issue the policy Cargo Owner Details …" at bounding box center [678, 424] width 1005 height 380
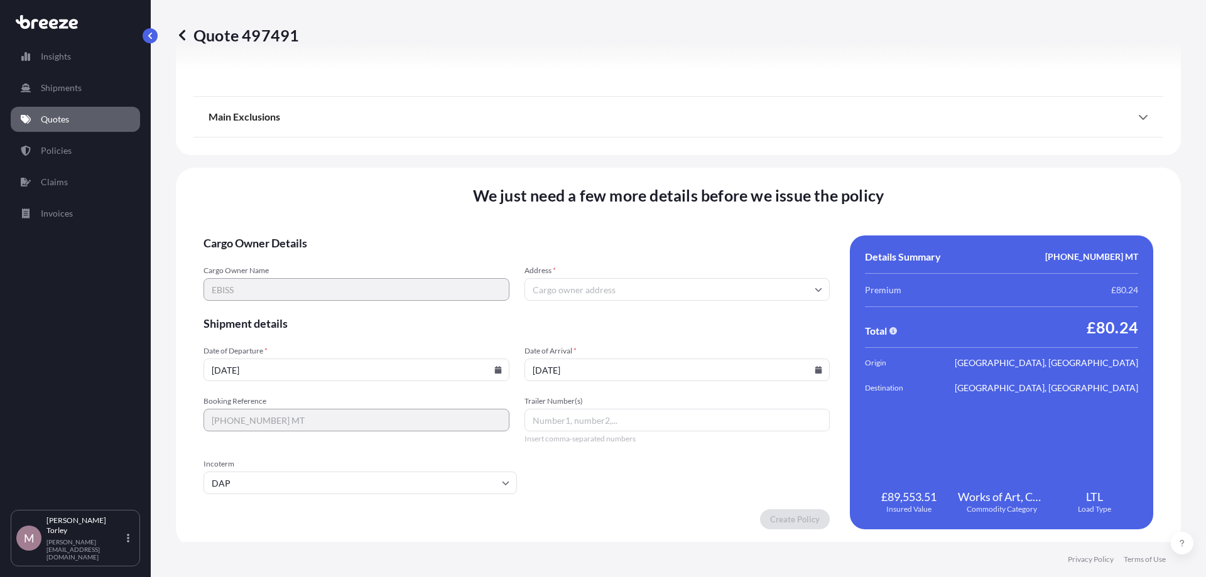
scroll to position [1417, 0]
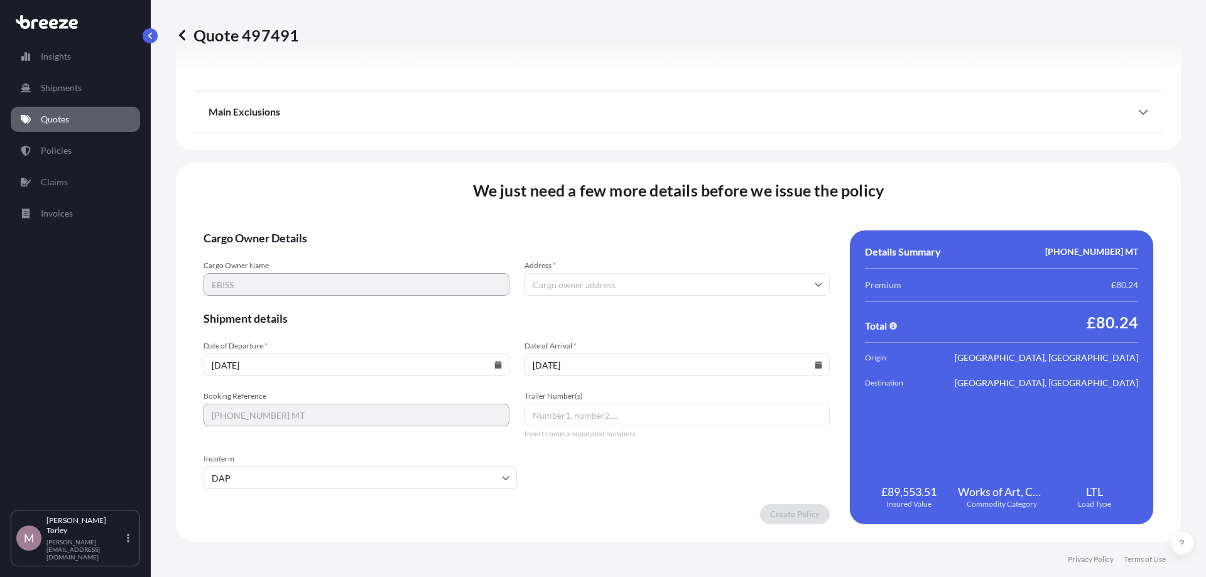
click at [354, 476] on input "DAP" at bounding box center [361, 478] width 314 height 23
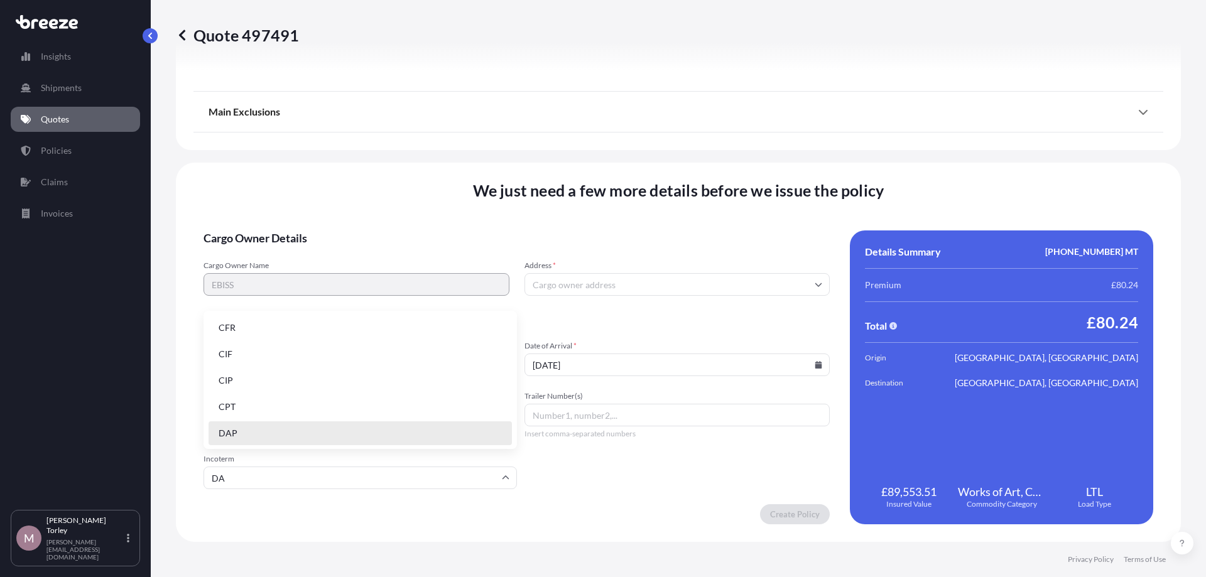
type input "D"
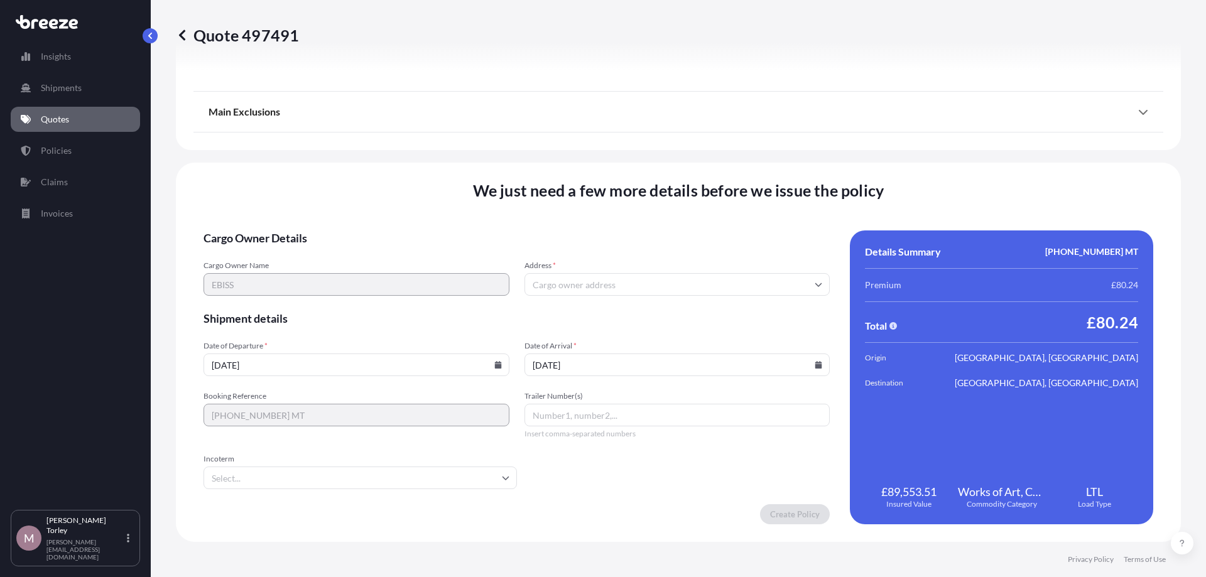
click at [611, 479] on form "Cargo Owner Details Cargo Owner Name EBISS Address * Shipment details Date of D…" at bounding box center [517, 378] width 626 height 294
click at [607, 289] on input "Address *" at bounding box center [678, 284] width 306 height 23
click at [552, 286] on input "Address *" at bounding box center [678, 284] width 306 height 23
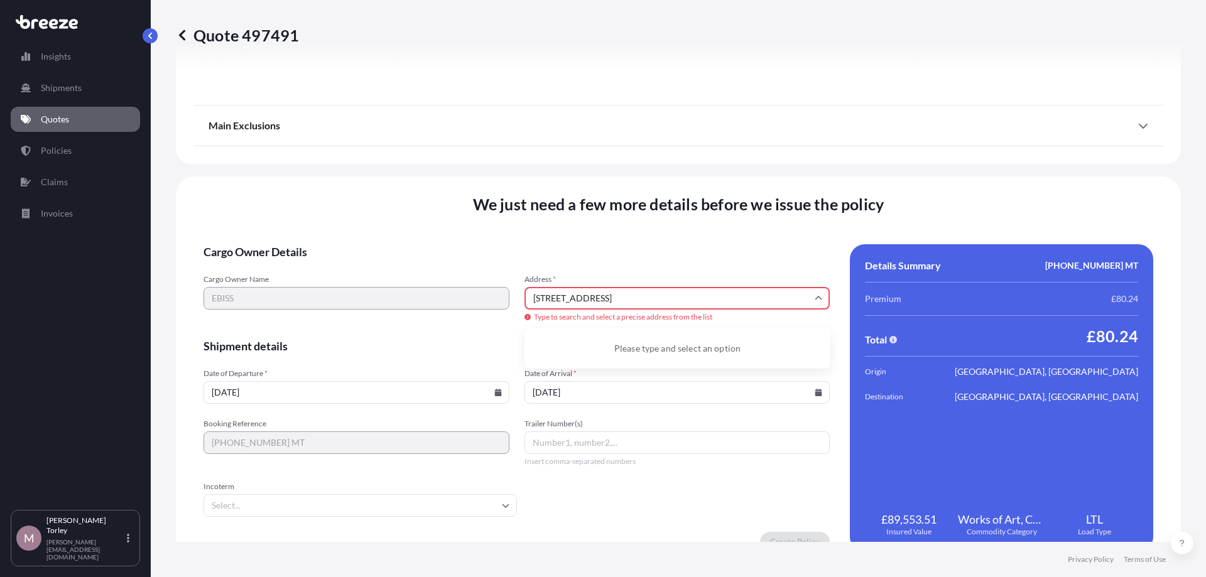
drag, startPoint x: 569, startPoint y: 294, endPoint x: 496, endPoint y: 288, distance: 73.2
click at [525, 291] on input "[STREET_ADDRESS]" at bounding box center [678, 298] width 306 height 23
click at [751, 299] on input "[GEOGRAPHIC_DATA], [GEOGRAPHIC_DATA]" at bounding box center [678, 298] width 306 height 23
drag, startPoint x: 443, startPoint y: 265, endPoint x: 433, endPoint y: 263, distance: 10.1
click at [525, 287] on input "[GEOGRAPHIC_DATA], [GEOGRAPHIC_DATA]" at bounding box center [678, 298] width 306 height 23
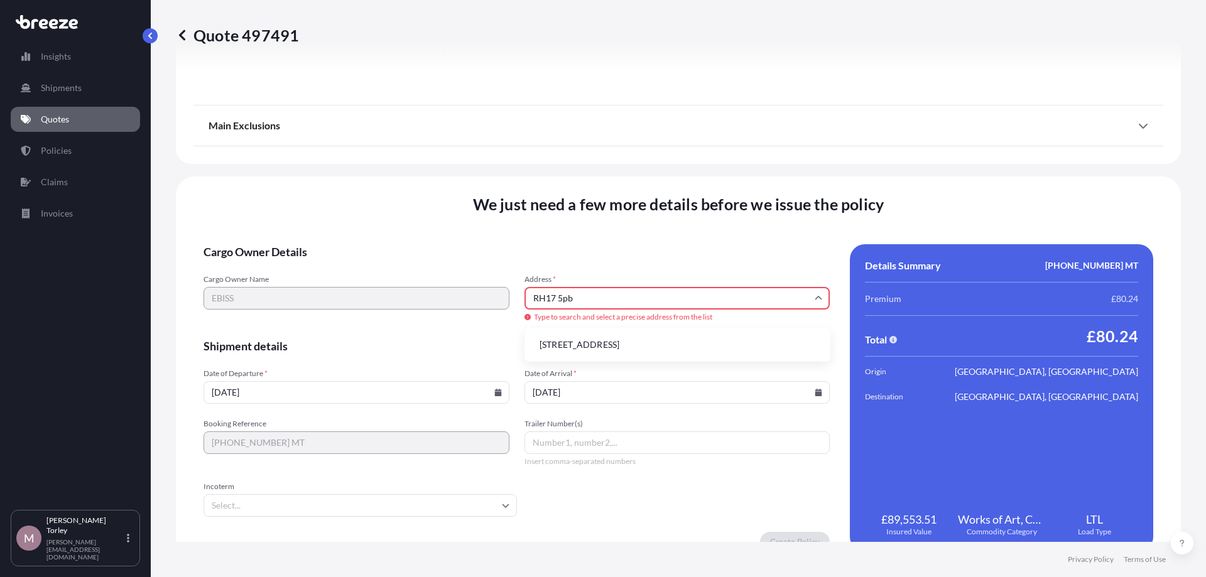
click at [631, 342] on li "[STREET_ADDRESS]" at bounding box center [678, 345] width 296 height 24
type input "[STREET_ADDRESS]"
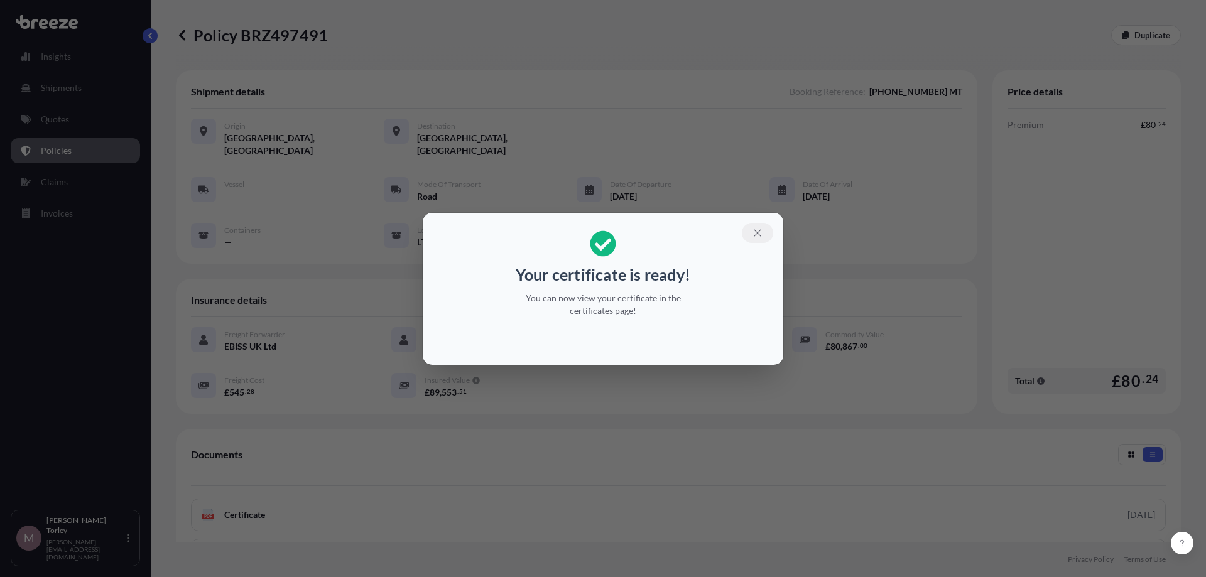
click at [763, 235] on icon "button" at bounding box center [757, 232] width 11 height 11
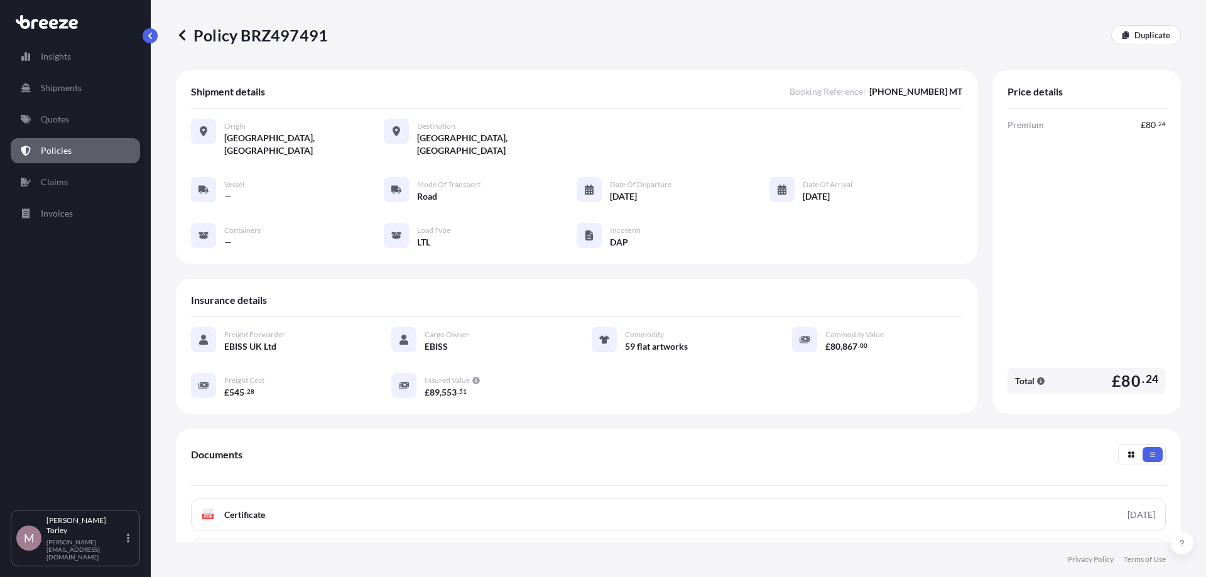
scroll to position [143, 0]
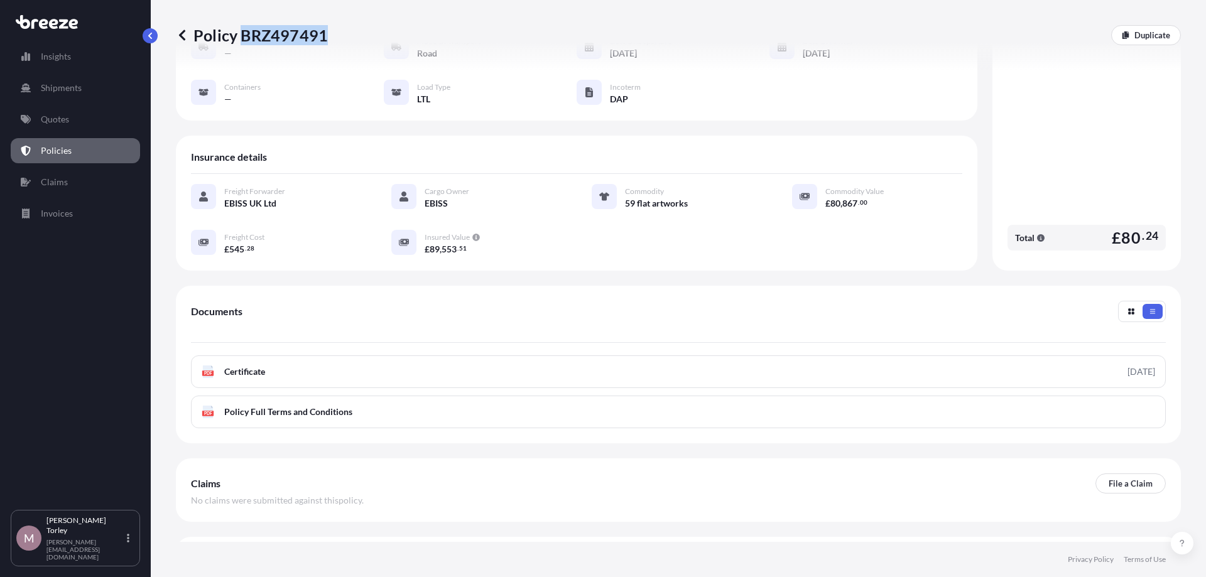
drag, startPoint x: 329, startPoint y: 36, endPoint x: 243, endPoint y: 33, distance: 86.8
click at [243, 33] on div "Policy BRZ497491 Duplicate" at bounding box center [678, 35] width 1005 height 20
copy p "BRZ497491"
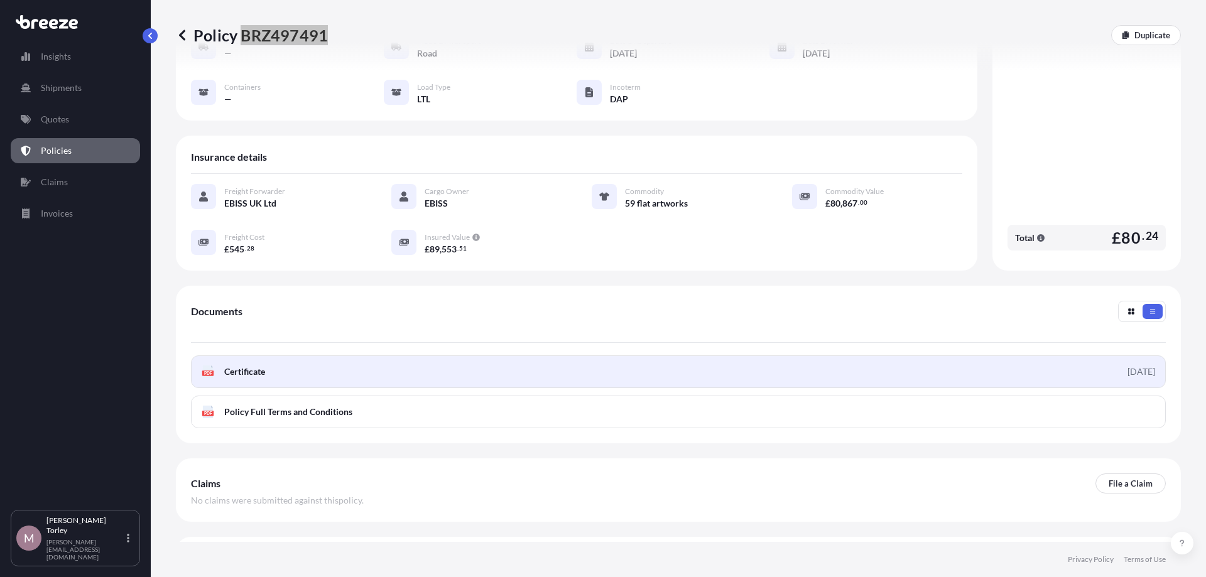
click at [912, 356] on link "PDF Certificate [DATE]" at bounding box center [678, 372] width 975 height 33
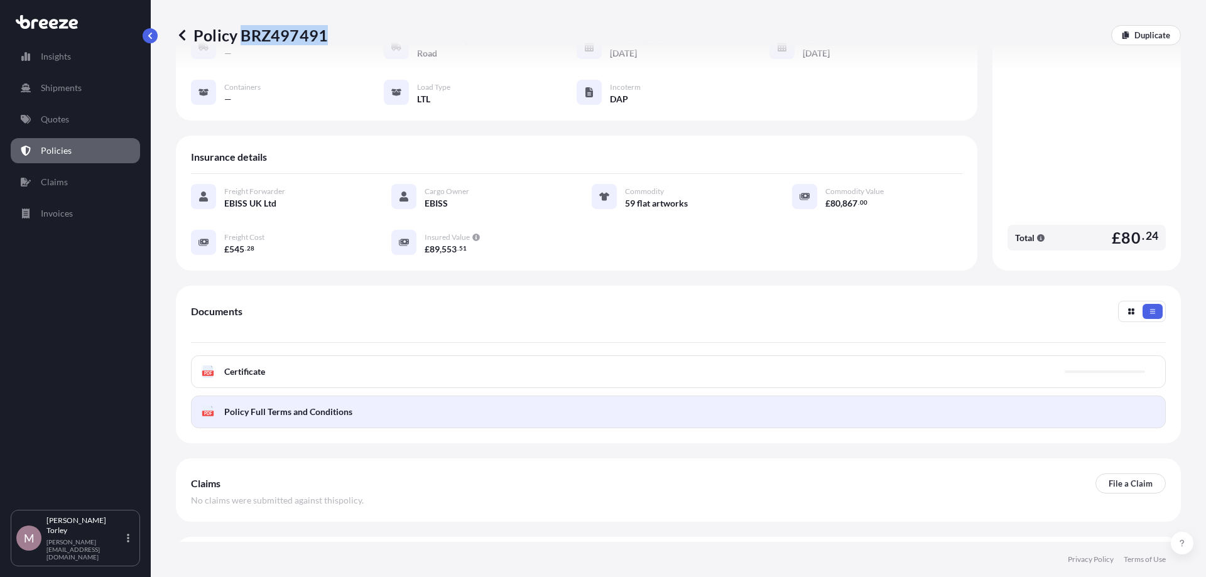
click at [1142, 401] on link "PDF Policy Full Terms and Conditions" at bounding box center [678, 412] width 975 height 33
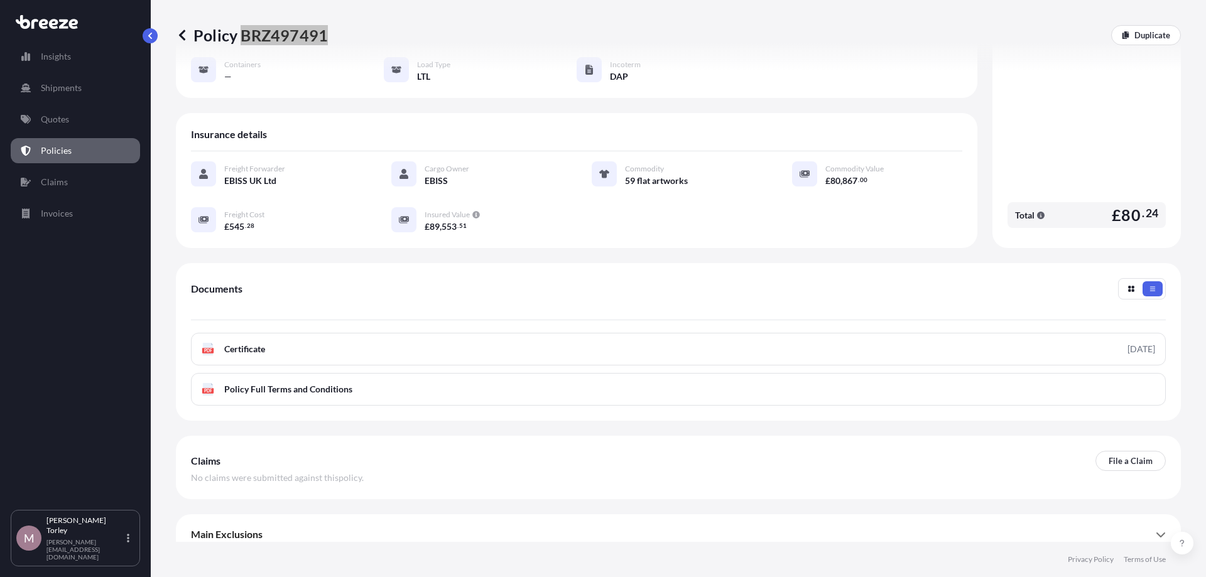
scroll to position [0, 0]
